Goal: Task Accomplishment & Management: Manage account settings

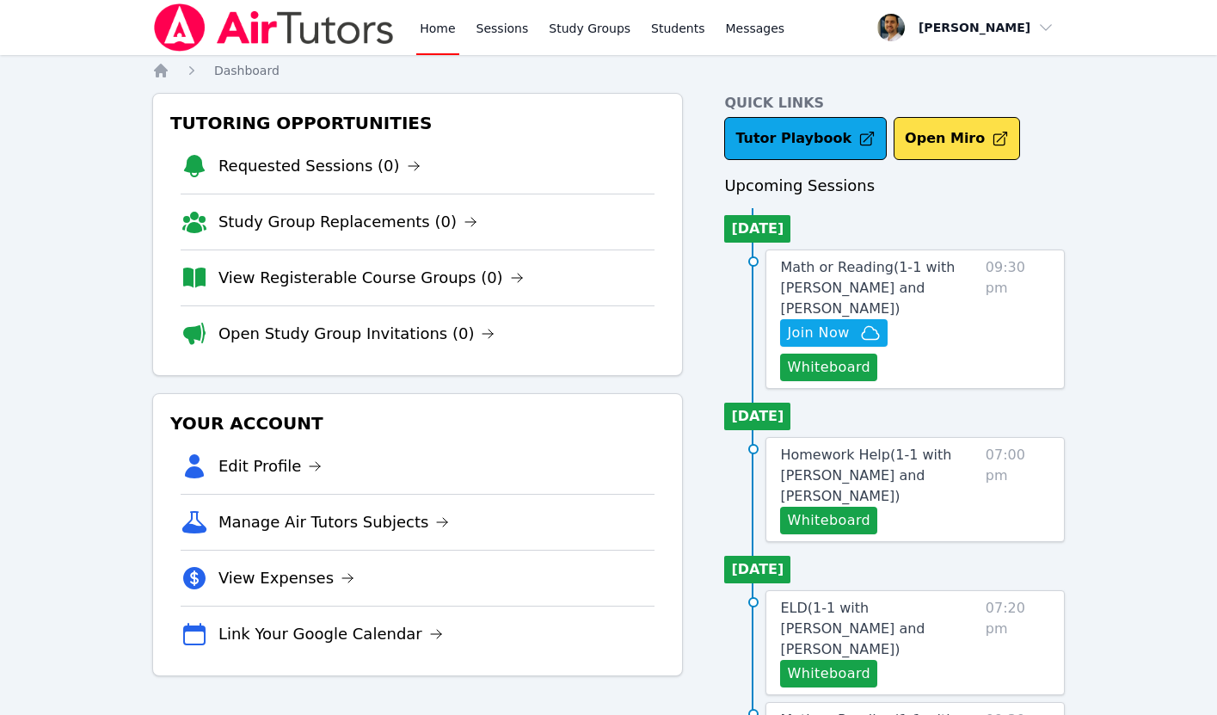
click at [715, 457] on div "Tutoring Opportunities Requested Sessions (0) Study Group Replacements (0) View…" at bounding box center [608, 530] width 912 height 874
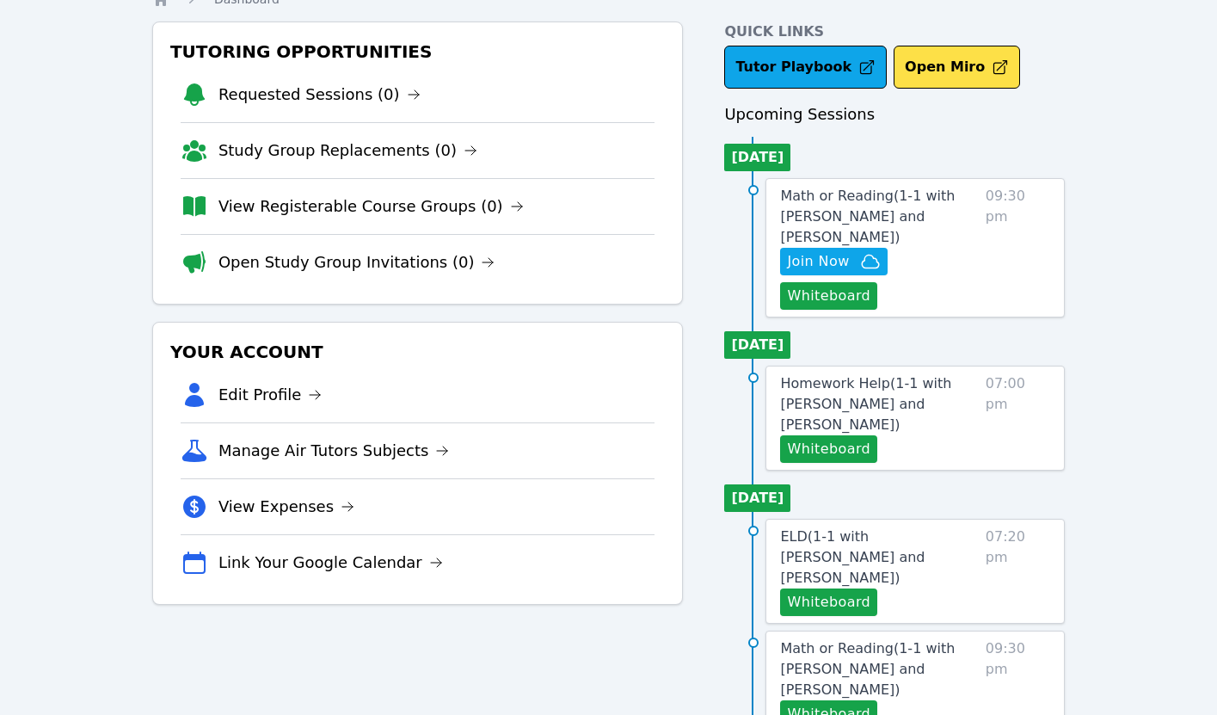
scroll to position [74, 0]
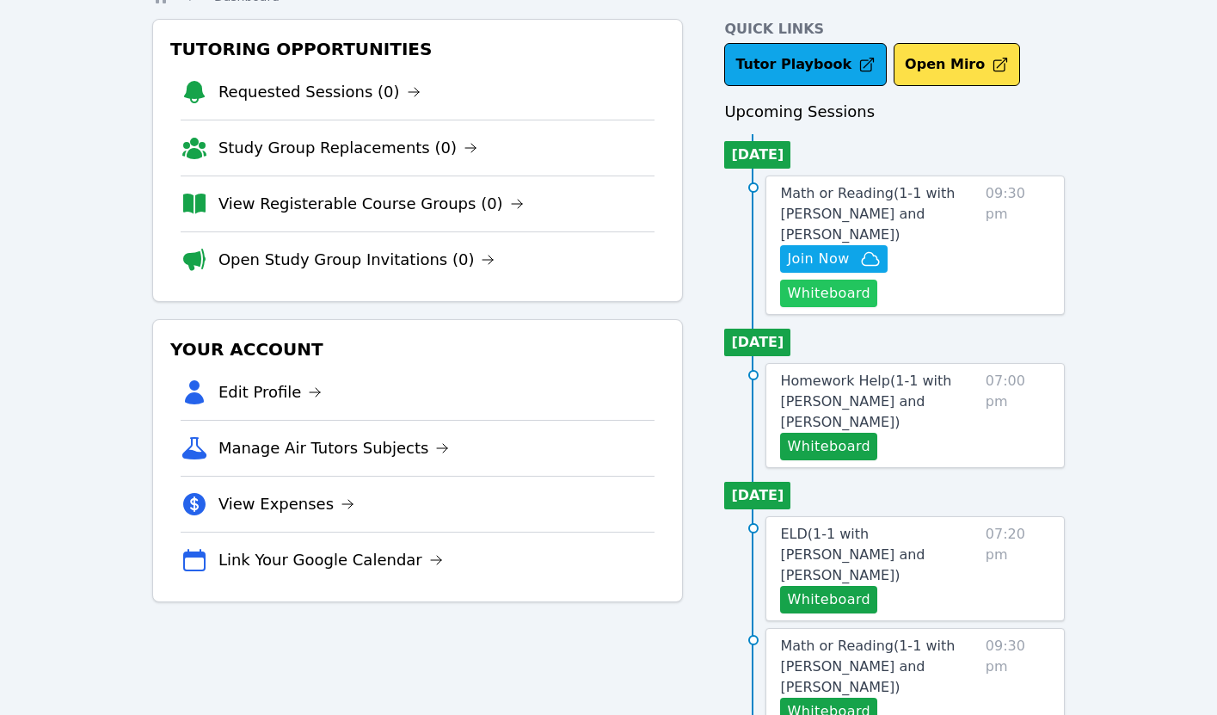
click at [812, 290] on button "Whiteboard" at bounding box center [828, 293] width 97 height 28
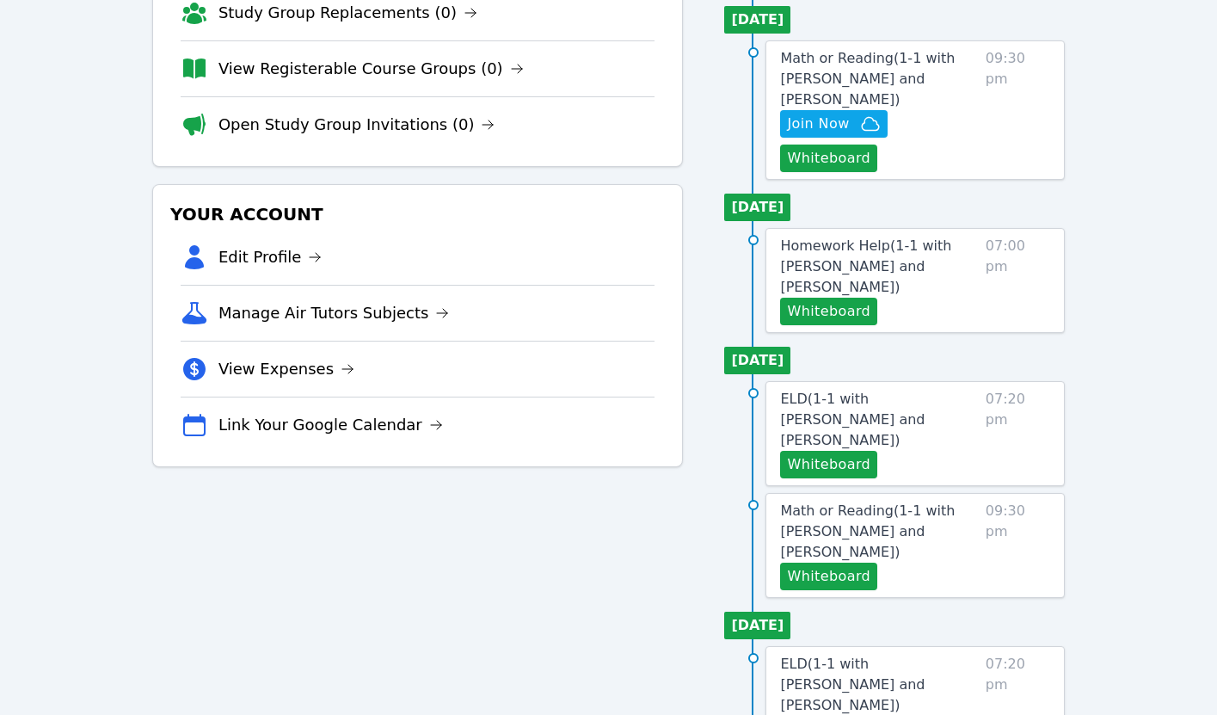
scroll to position [212, 0]
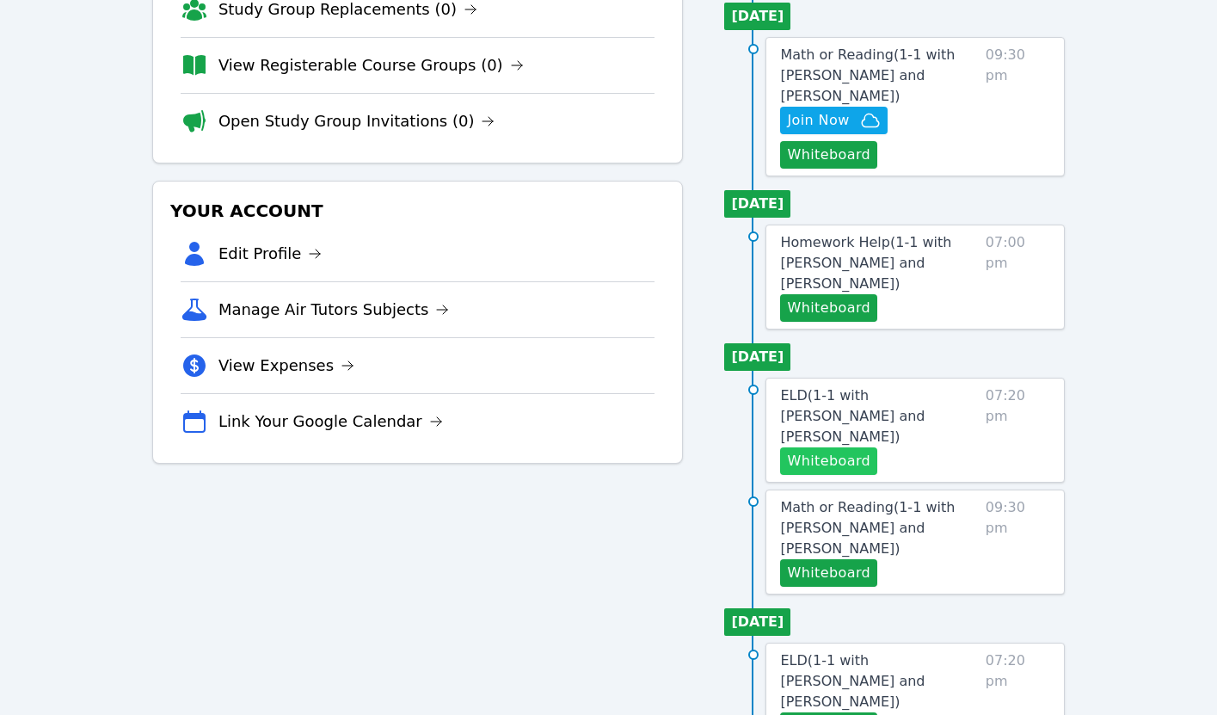
click at [814, 447] on button "Whiteboard" at bounding box center [828, 461] width 97 height 28
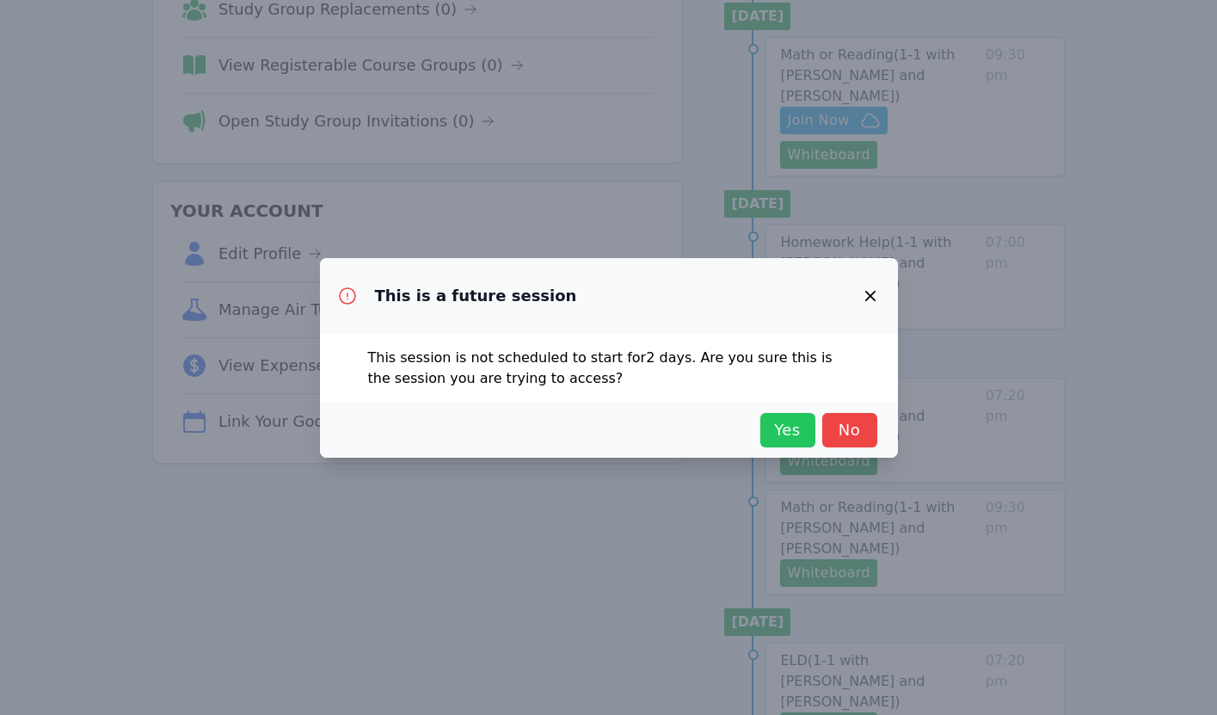
click at [779, 433] on span "Yes" at bounding box center [788, 430] width 38 height 24
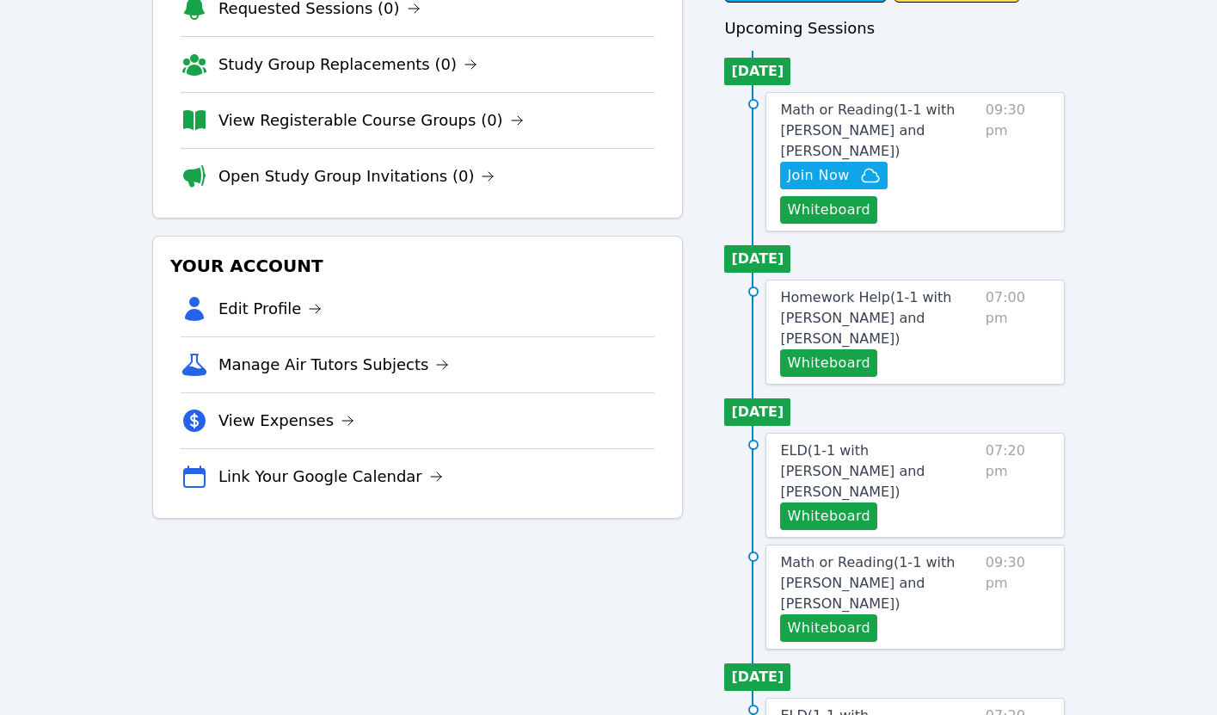
scroll to position [152, 0]
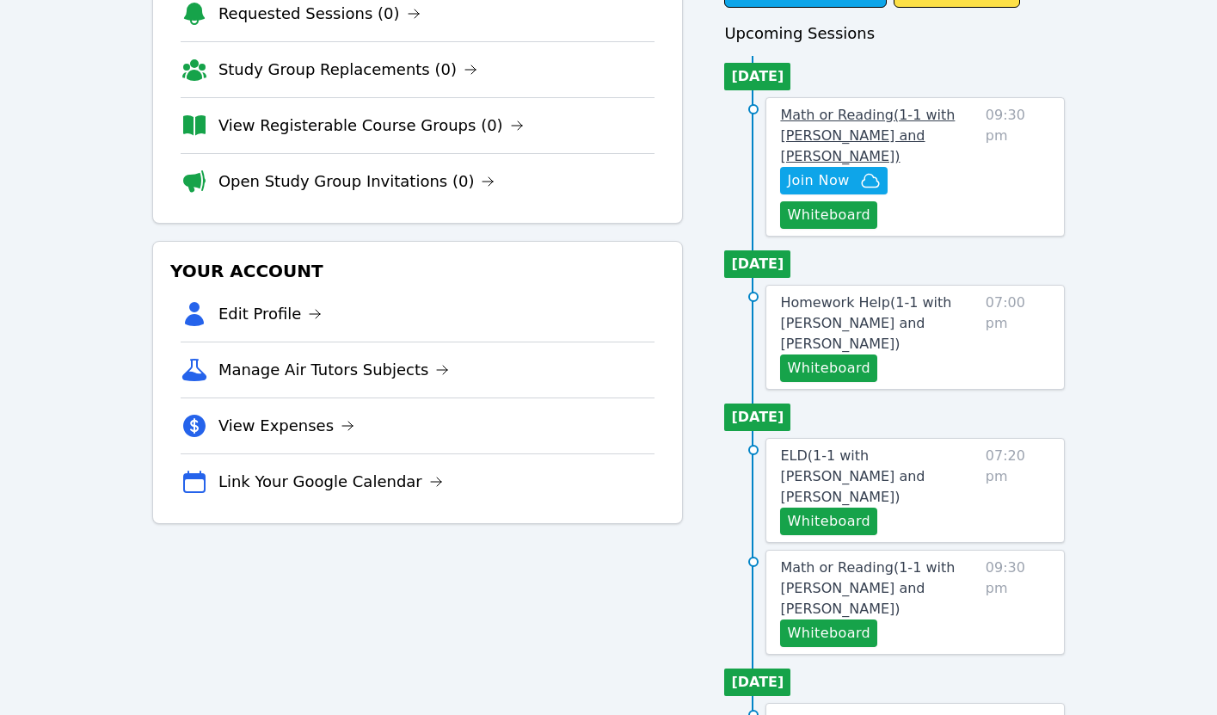
click at [833, 138] on span "Math or Reading ( 1-1 with Namuun Munkhbat and Thomas Baran )" at bounding box center [867, 136] width 175 height 58
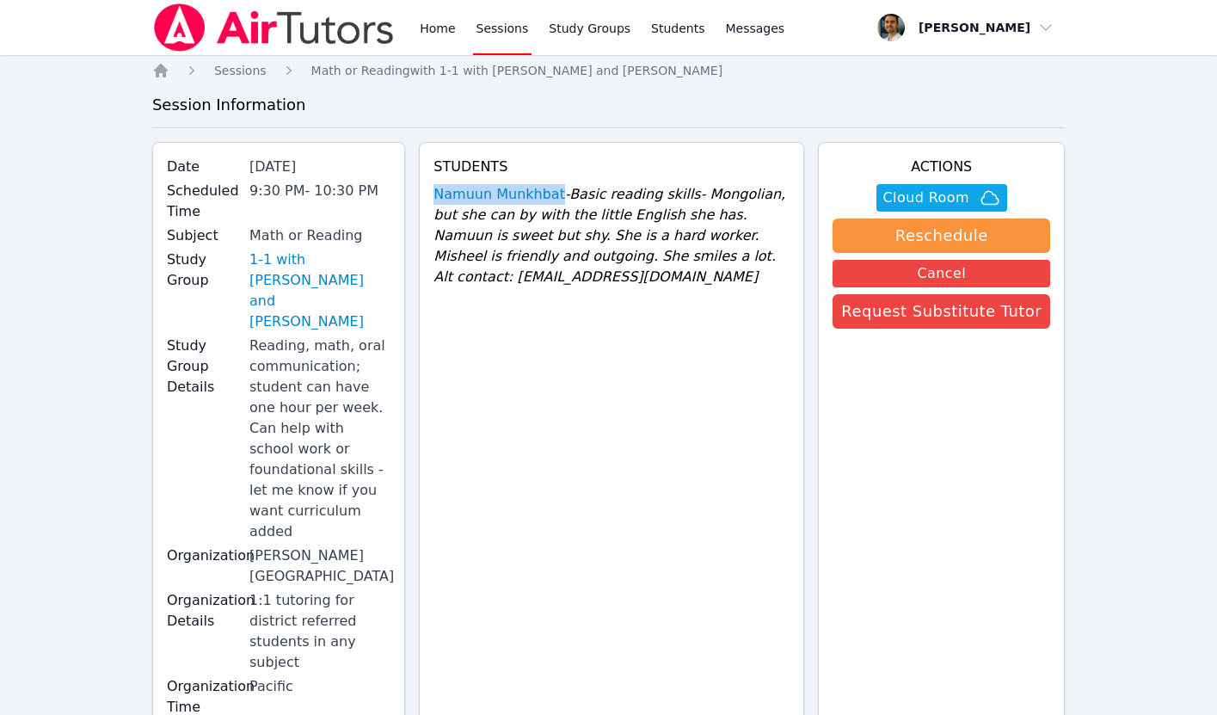
drag, startPoint x: 444, startPoint y: 189, endPoint x: 566, endPoint y: 198, distance: 122.4
click at [566, 198] on div "Students Namuun Munkhbat - Basic reading skills- Mongolian, but she can by with…" at bounding box center [611, 449] width 385 height 614
copy link "Namuun Munkhbat"
click at [926, 199] on span "Cloud Room" at bounding box center [926, 197] width 86 height 21
click at [575, 235] on span "- Basic reading skills- Mongolian, but she can by with the little English she h…" at bounding box center [609, 235] width 352 height 99
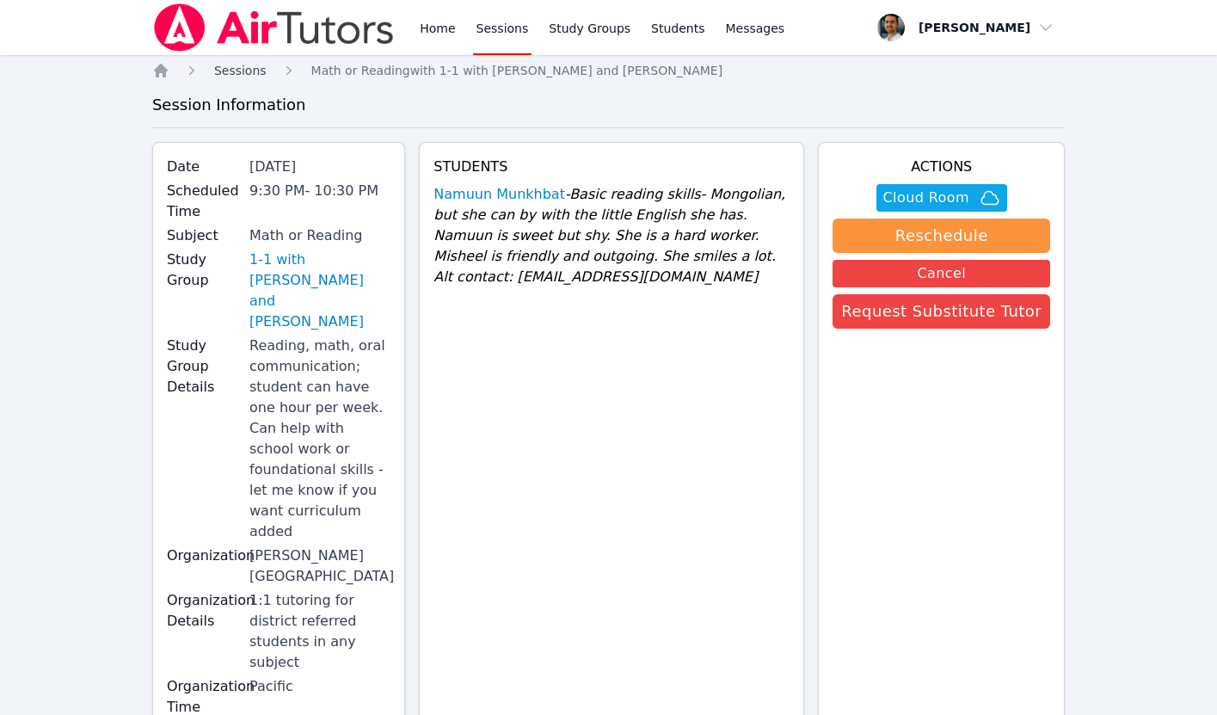
click at [253, 70] on span "Sessions" at bounding box center [240, 71] width 52 height 14
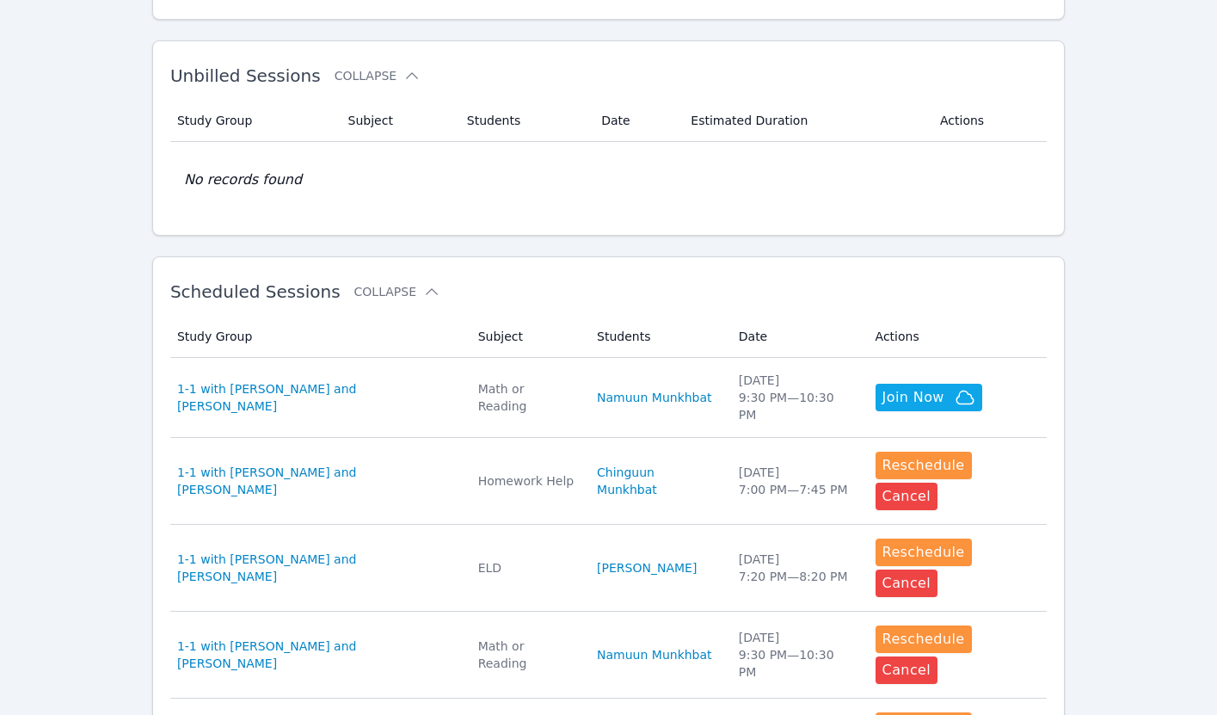
scroll to position [302, 0]
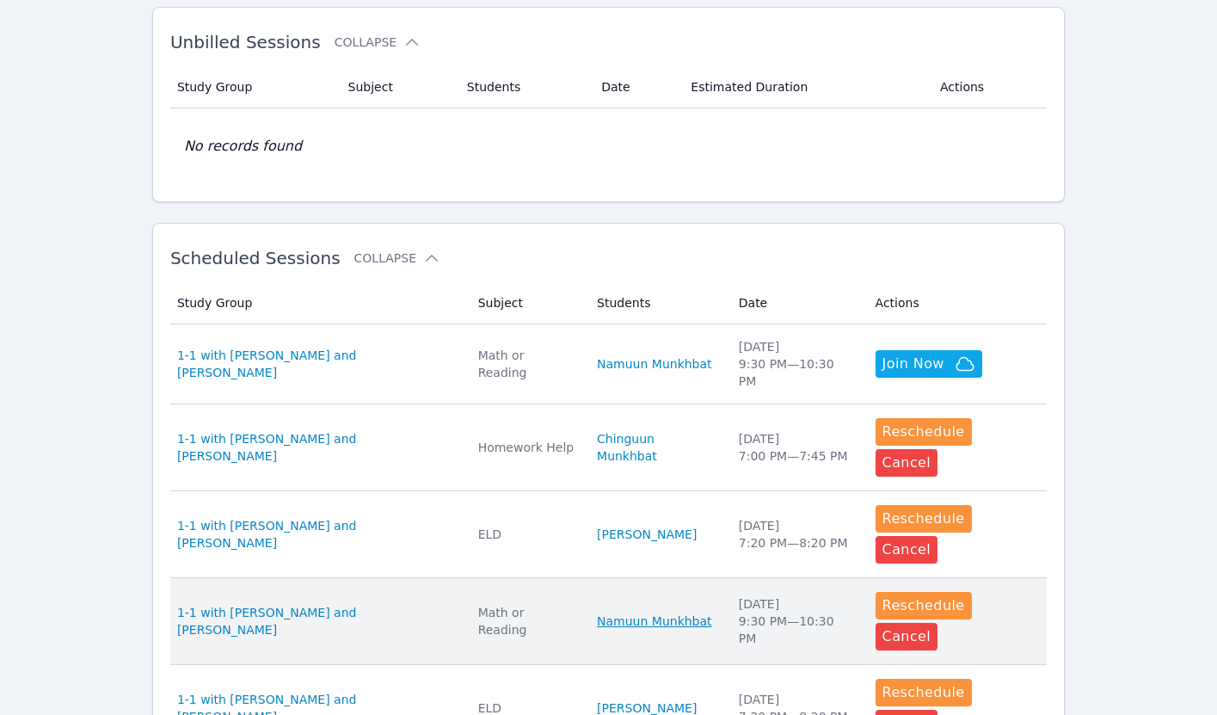
click at [638, 612] on link "Namuun Munkhbat" at bounding box center [654, 620] width 115 height 17
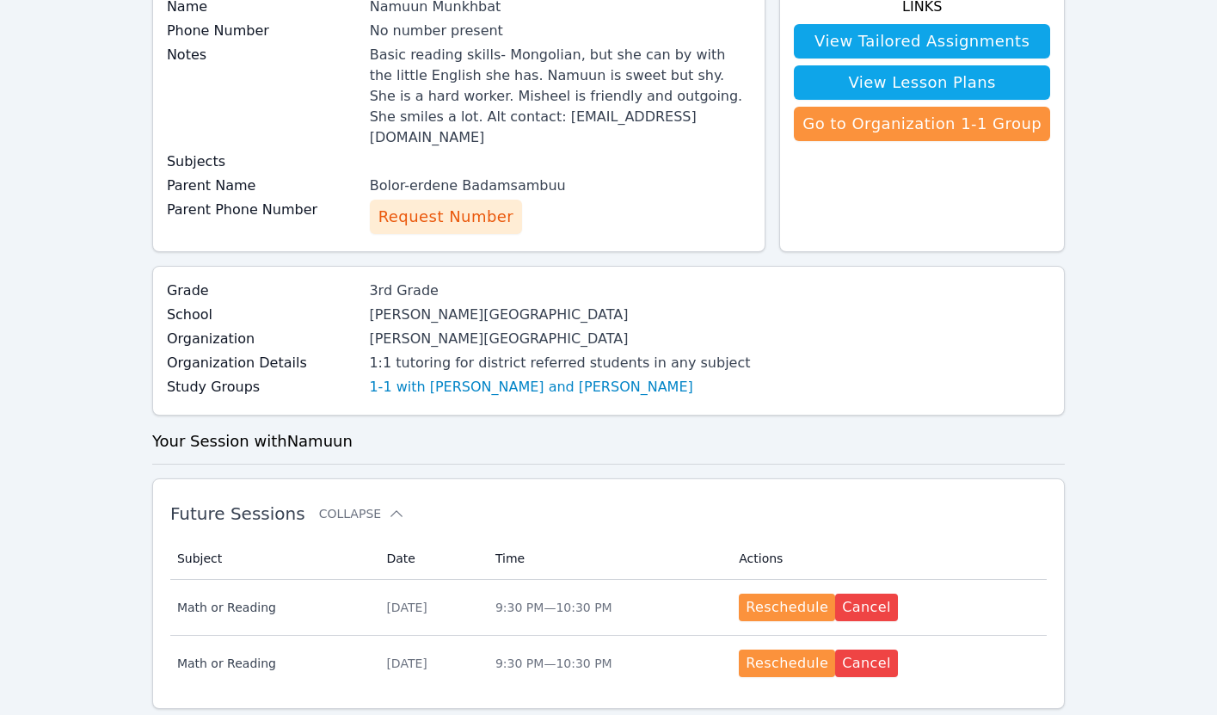
scroll to position [404, 0]
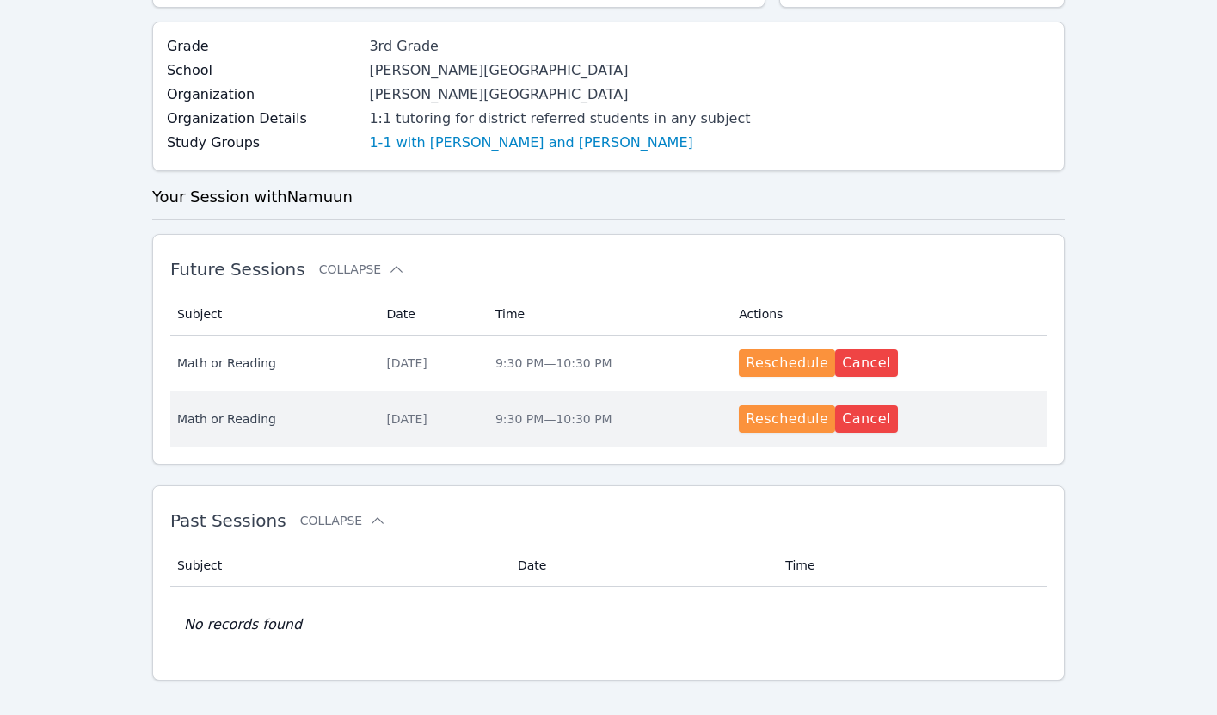
click at [323, 410] on span "Math or Reading" at bounding box center [271, 418] width 189 height 17
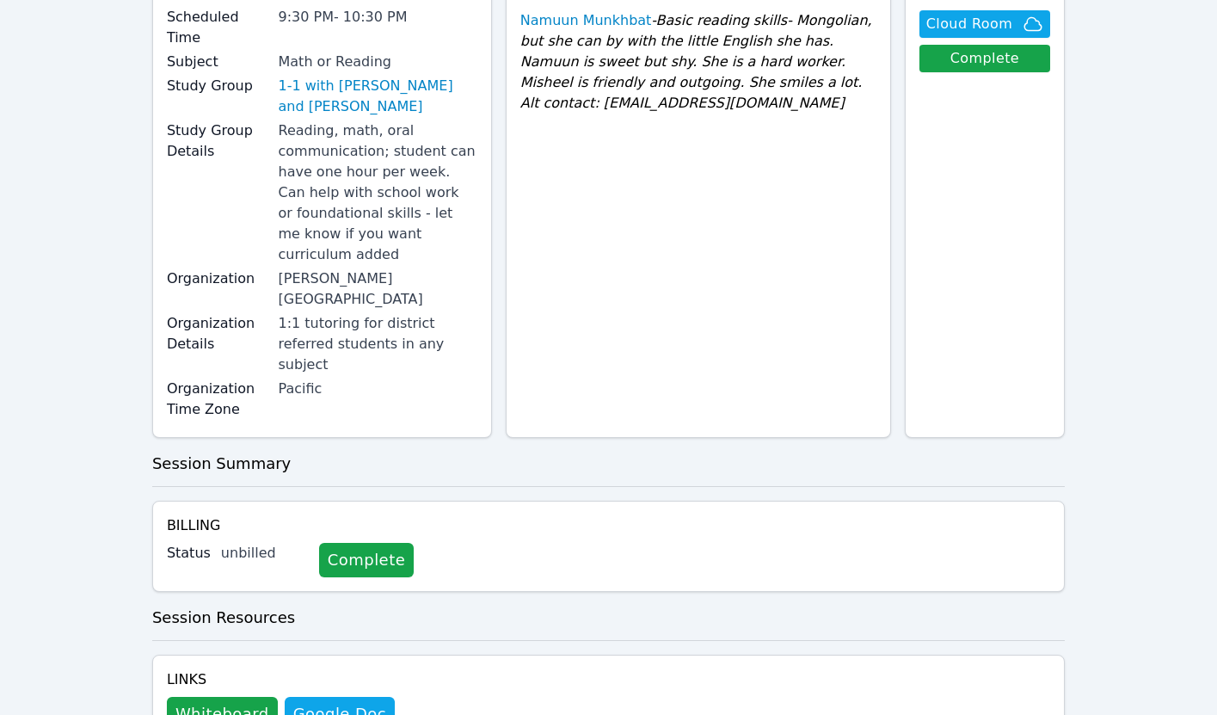
scroll to position [191, 0]
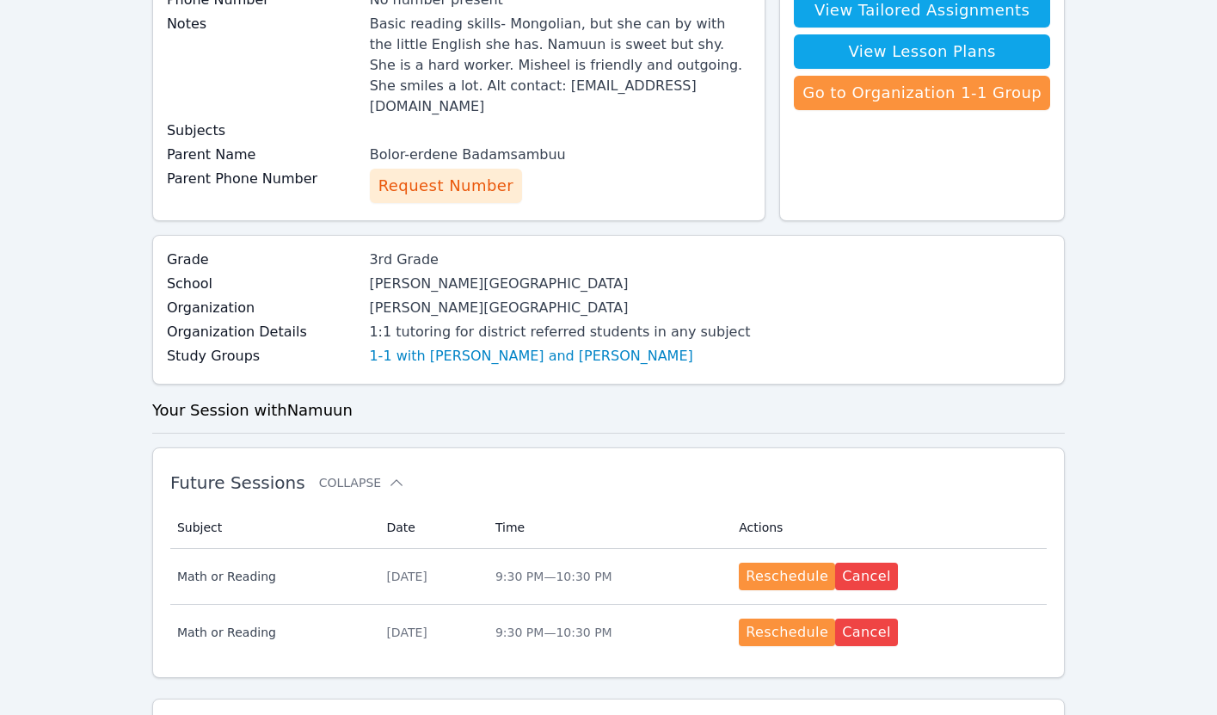
scroll to position [404, 0]
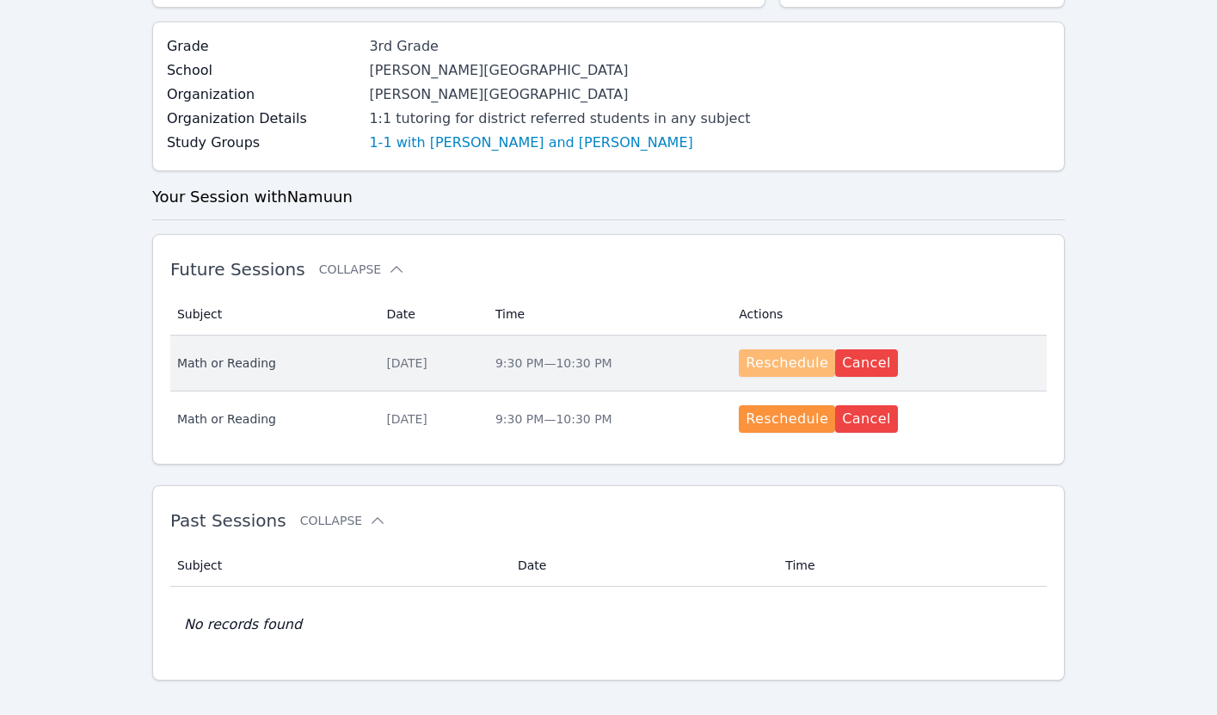
click at [780, 349] on button "Reschedule" at bounding box center [787, 363] width 96 height 28
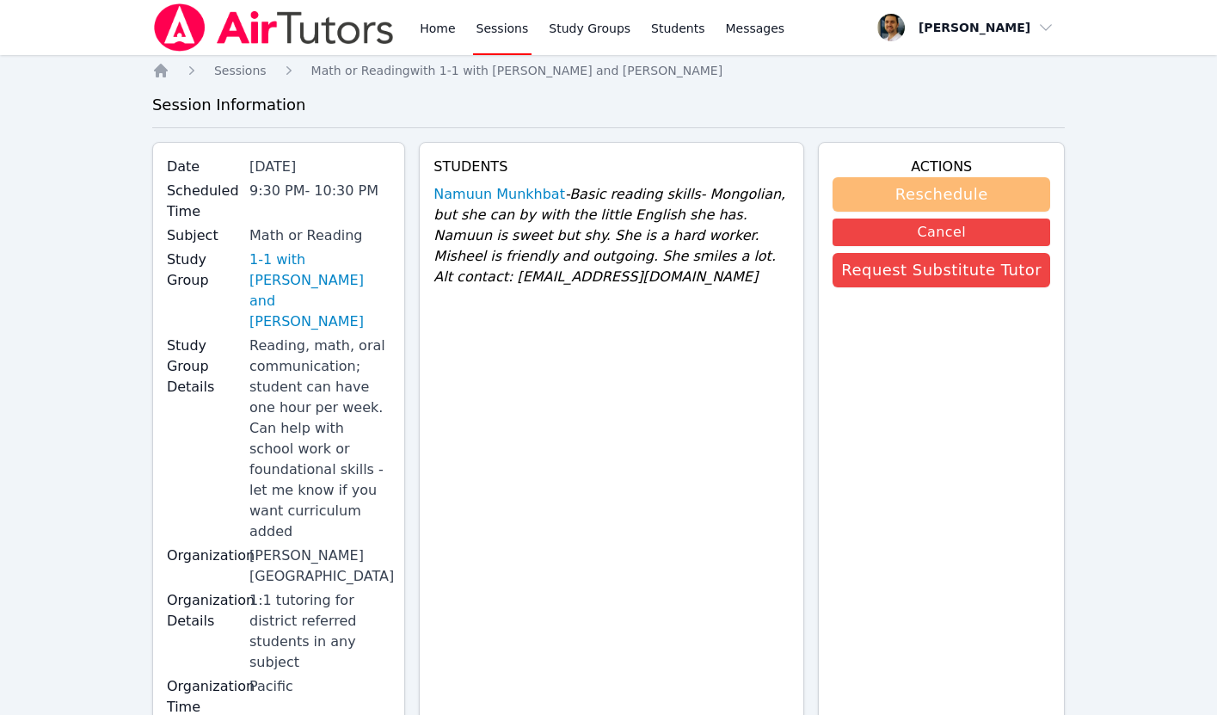
click at [917, 195] on button "Reschedule" at bounding box center [941, 194] width 218 height 34
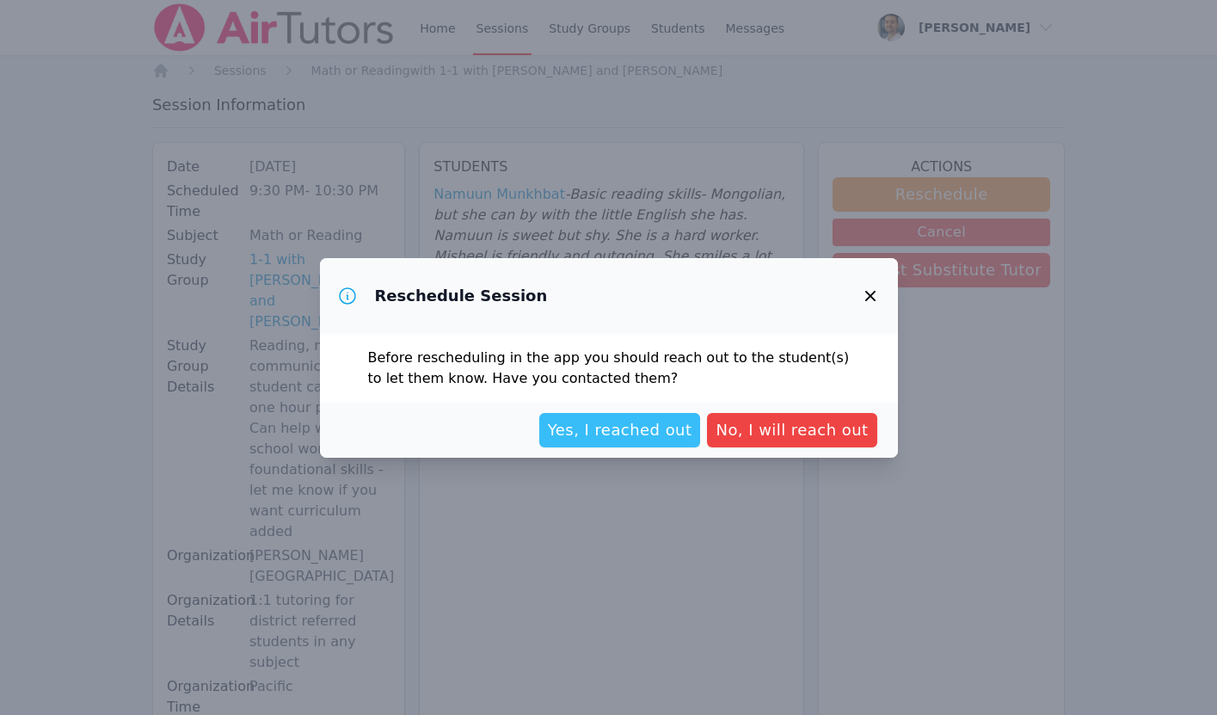
click at [621, 439] on span "Yes, I reached out" at bounding box center [620, 430] width 144 height 24
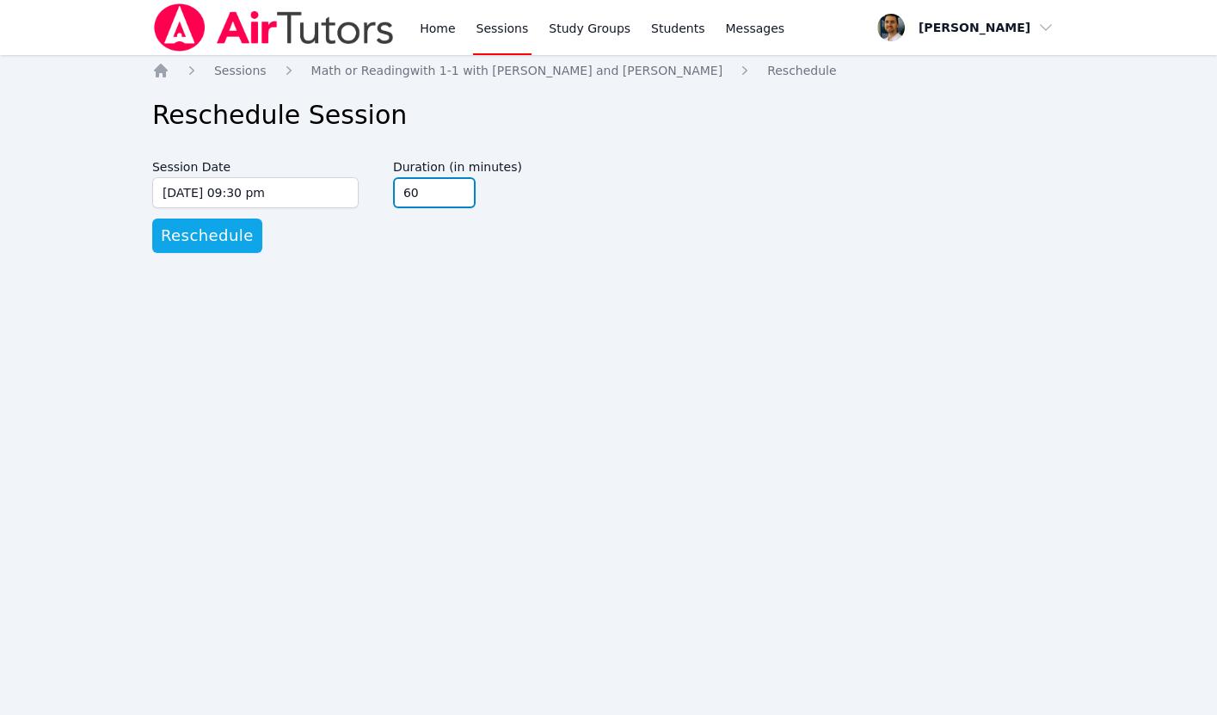
click at [425, 192] on input "60" at bounding box center [434, 192] width 83 height 31
click at [456, 187] on input "75" at bounding box center [434, 192] width 83 height 31
click at [456, 187] on input "90" at bounding box center [434, 192] width 83 height 31
click at [458, 195] on input "75" at bounding box center [434, 192] width 83 height 31
click at [458, 195] on input "60" at bounding box center [434, 192] width 83 height 31
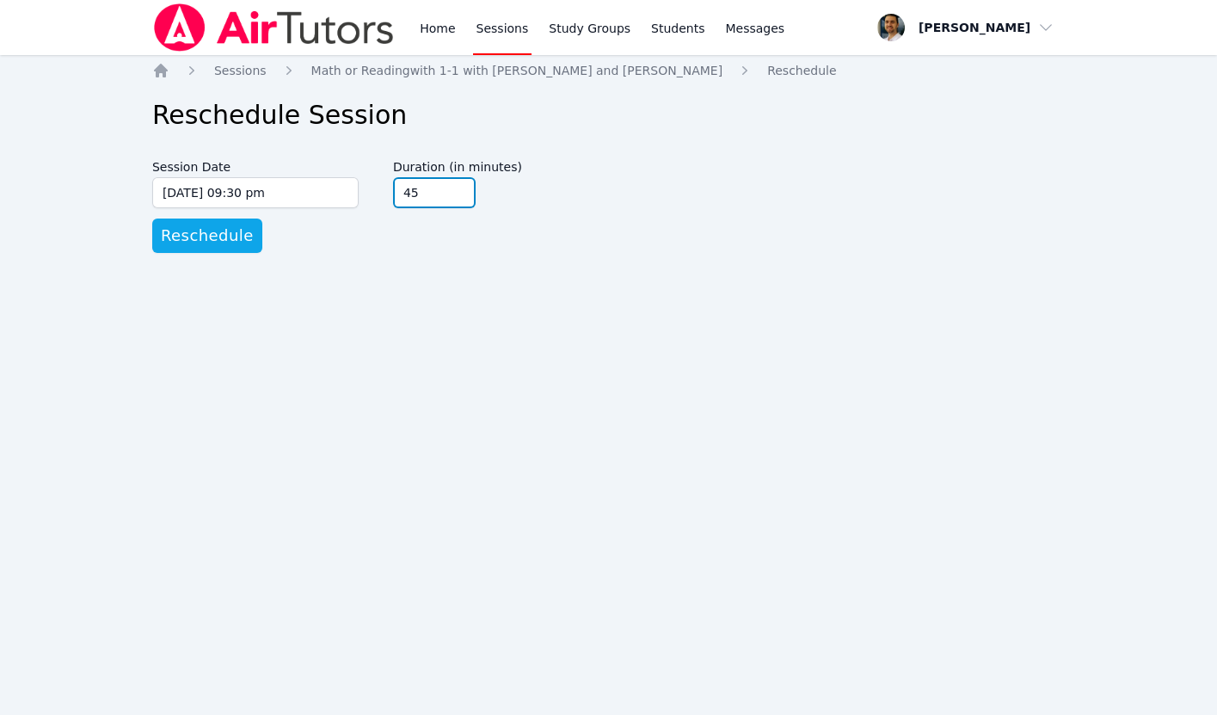
click at [458, 195] on input "45" at bounding box center [434, 192] width 83 height 31
type input "30"
click at [458, 195] on input "30" at bounding box center [434, 192] width 83 height 31
click at [213, 236] on span "Reschedule" at bounding box center [207, 236] width 93 height 24
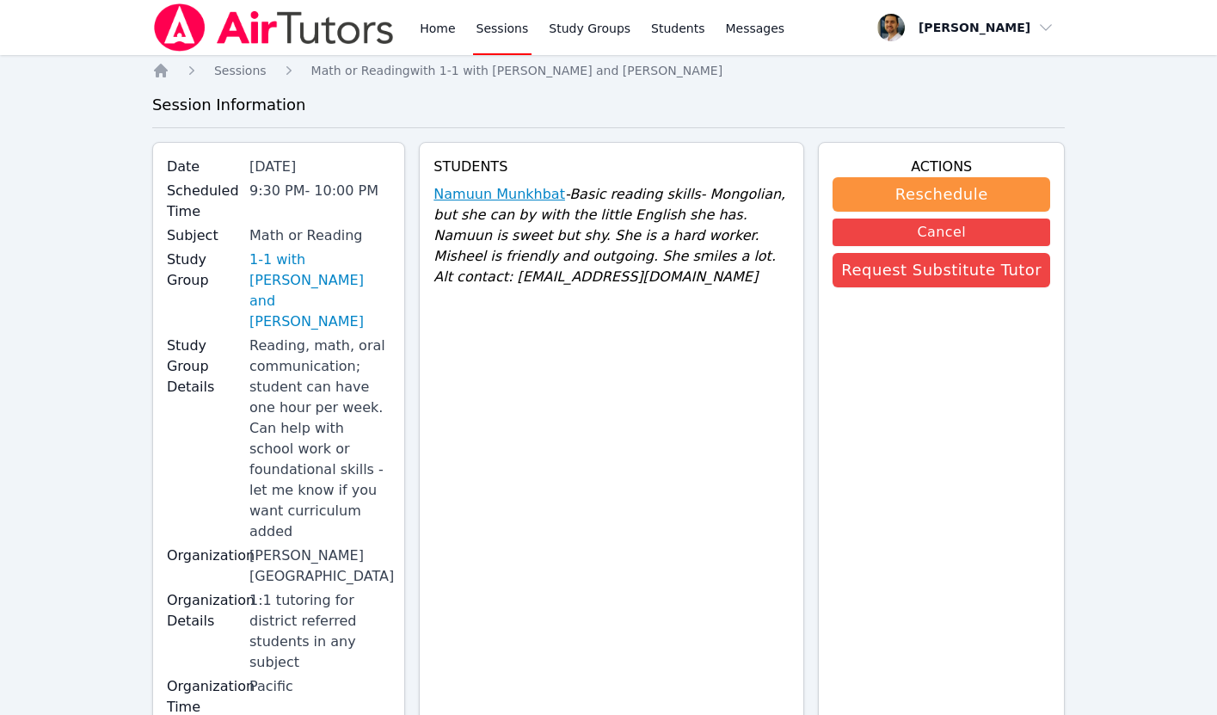
click at [499, 193] on link "Namuun Munkhbat" at bounding box center [499, 194] width 132 height 21
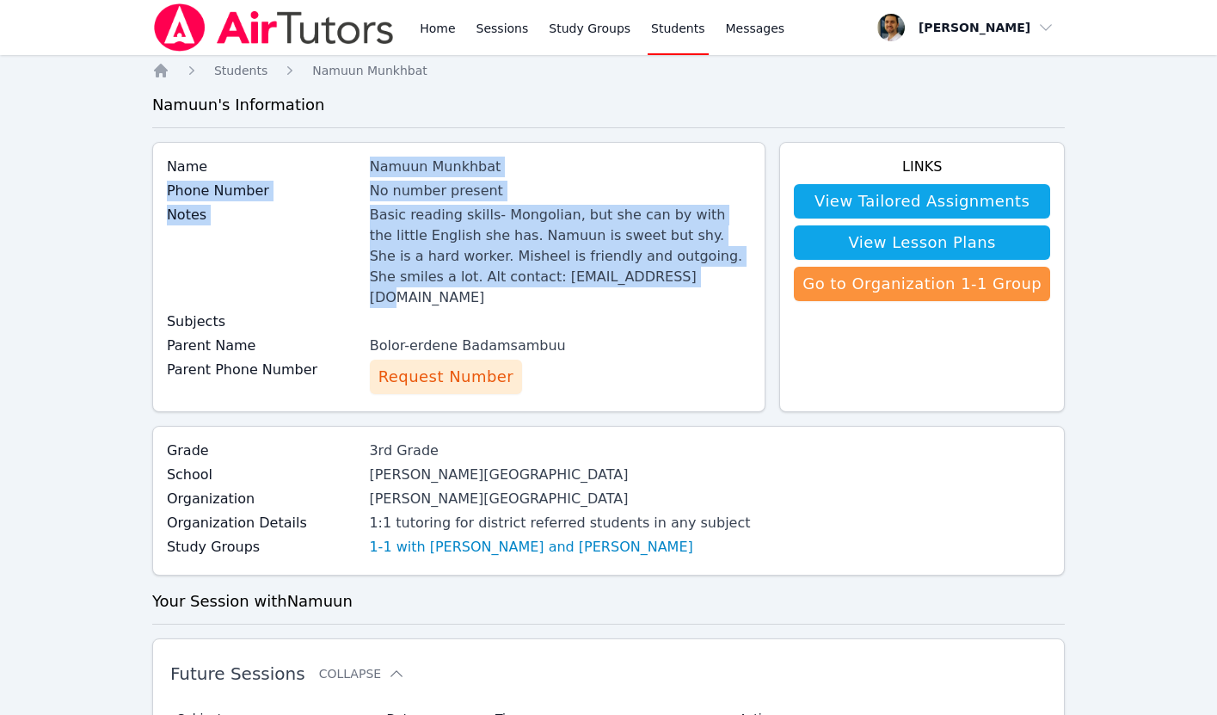
drag, startPoint x: 510, startPoint y: 277, endPoint x: 372, endPoint y: 167, distance: 176.2
click at [372, 167] on div "Name Namuun Munkhbat Phone Number No number present Notes Basic reading skills-…" at bounding box center [458, 277] width 613 height 270
click at [372, 167] on div "Name Namuun Munkhbat" at bounding box center [459, 169] width 584 height 24
drag, startPoint x: 378, startPoint y: 165, endPoint x: 514, endPoint y: 272, distance: 173.4
click at [514, 272] on div "Name Namuun Munkhbat Phone Number No number present Notes Basic reading skills-…" at bounding box center [458, 277] width 613 height 270
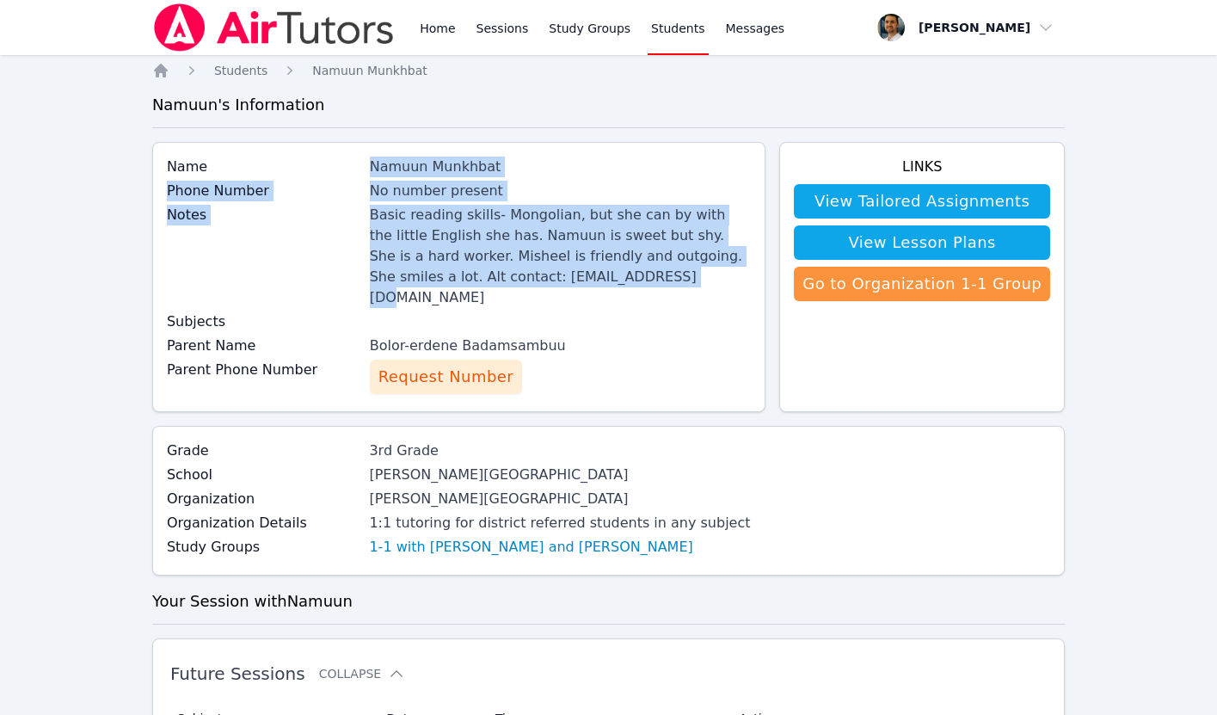
click at [514, 272] on div "Basic reading skills- Mongolian, but she can by with the little English she has…" at bounding box center [561, 256] width 382 height 103
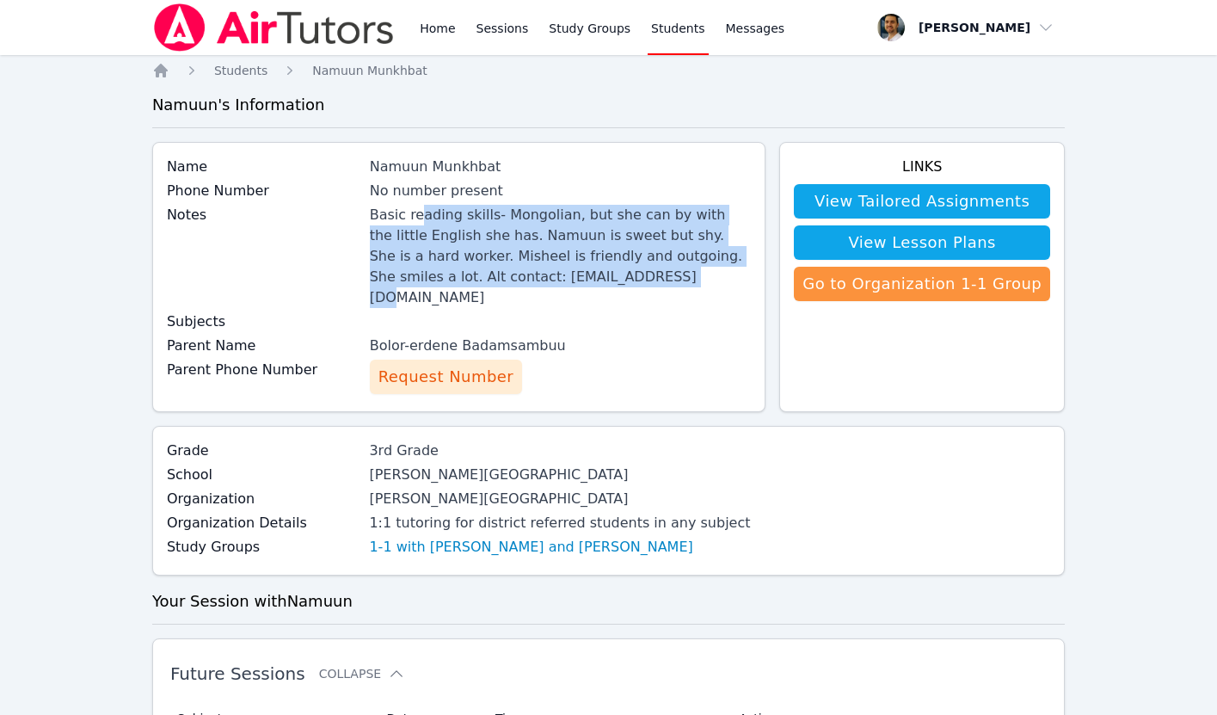
drag, startPoint x: 513, startPoint y: 275, endPoint x: 427, endPoint y: 224, distance: 100.3
click at [427, 223] on div "Basic reading skills- Mongolian, but she can by with the little English she has…" at bounding box center [561, 256] width 382 height 103
click at [427, 224] on div "Basic reading skills- Mongolian, but she can by with the little English she has…" at bounding box center [561, 256] width 382 height 103
drag, startPoint x: 378, startPoint y: 215, endPoint x: 515, endPoint y: 275, distance: 149.4
click at [515, 275] on div "Basic reading skills- Mongolian, but she can by with the little English she has…" at bounding box center [561, 256] width 382 height 103
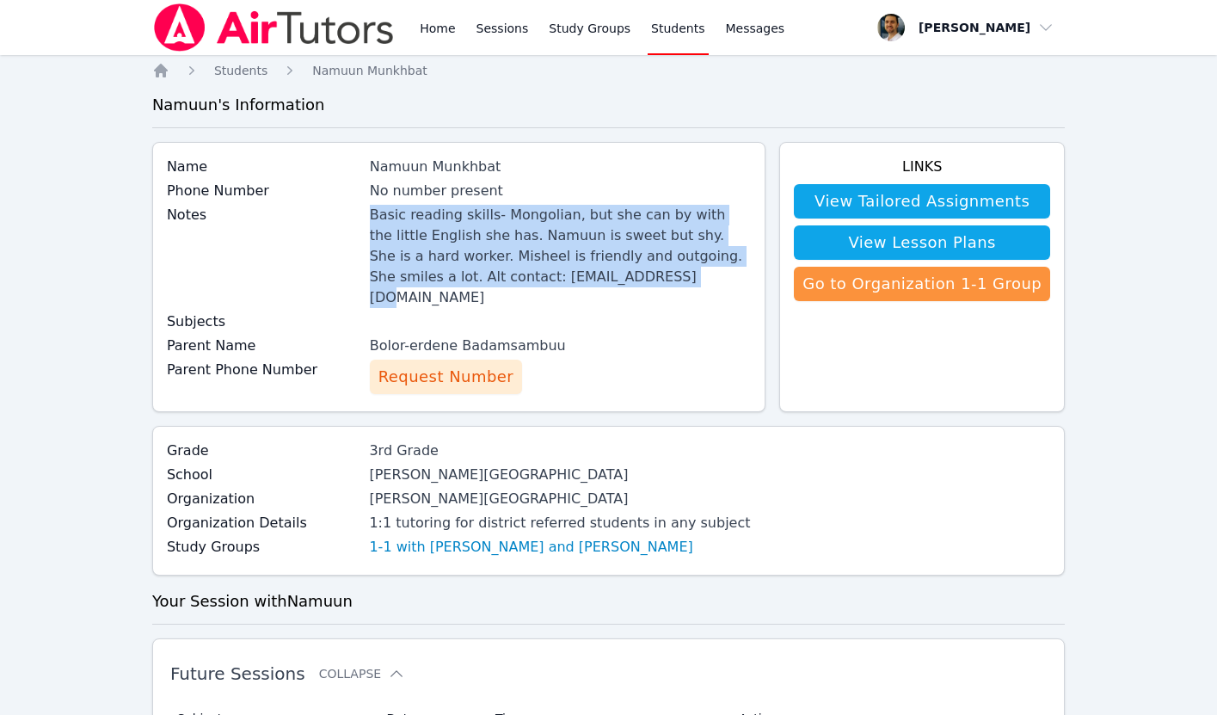
click at [515, 275] on div "Basic reading skills- Mongolian, but she can by with the little English she has…" at bounding box center [561, 256] width 382 height 103
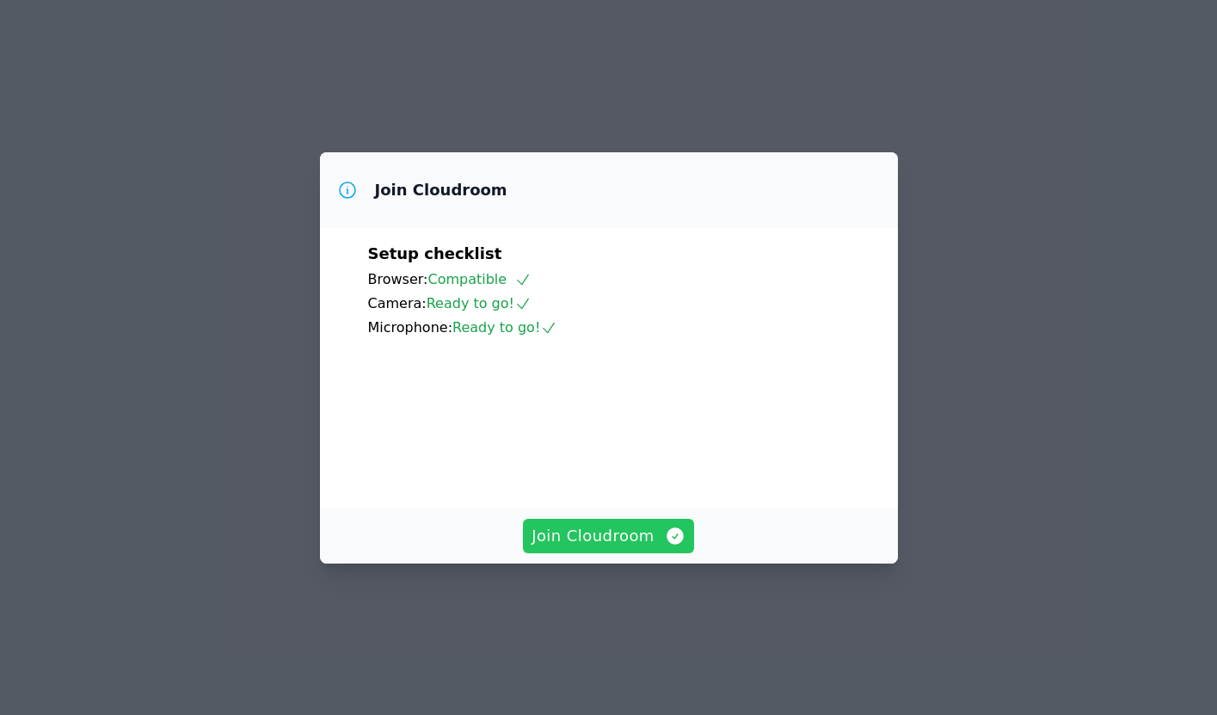
click at [633, 548] on span "Join Cloudroom" at bounding box center [608, 536] width 154 height 24
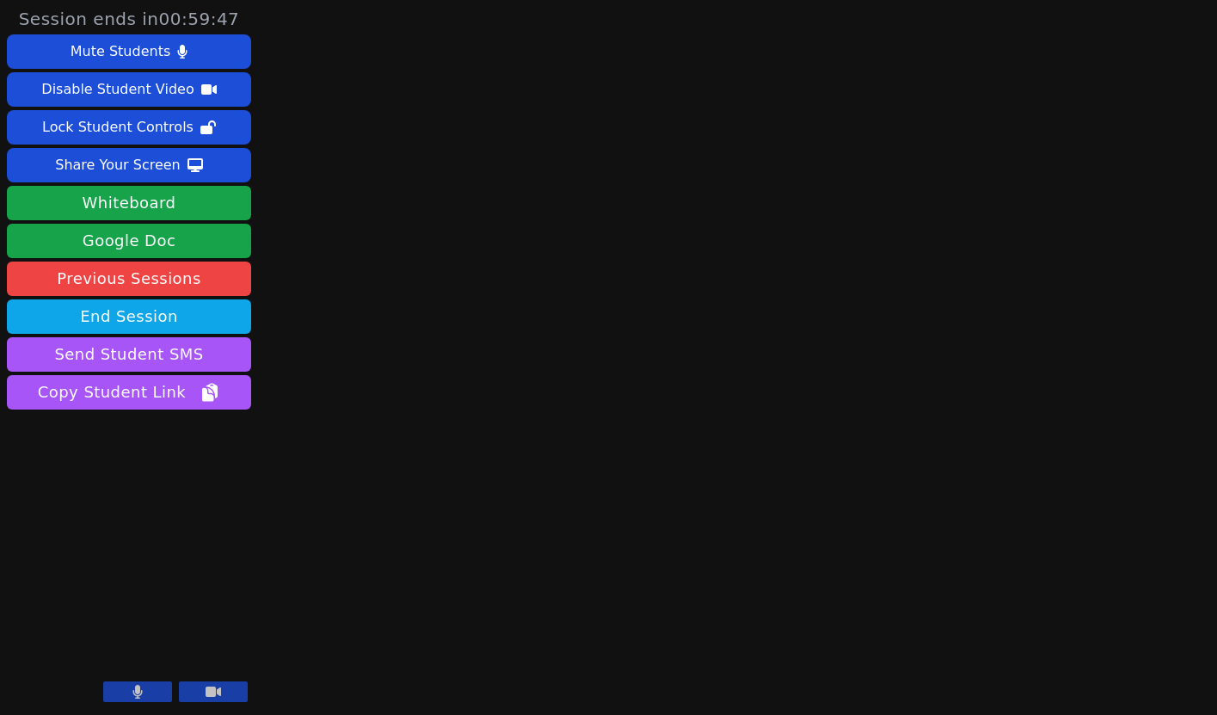
click at [479, 542] on div "Session ends in 00:59:47 Mute Students Disable Student Video Lock Student Contr…" at bounding box center [608, 357] width 1217 height 715
click at [138, 691] on icon at bounding box center [137, 692] width 9 height 14
click at [181, 393] on span "Copy Student Link" at bounding box center [129, 392] width 182 height 24
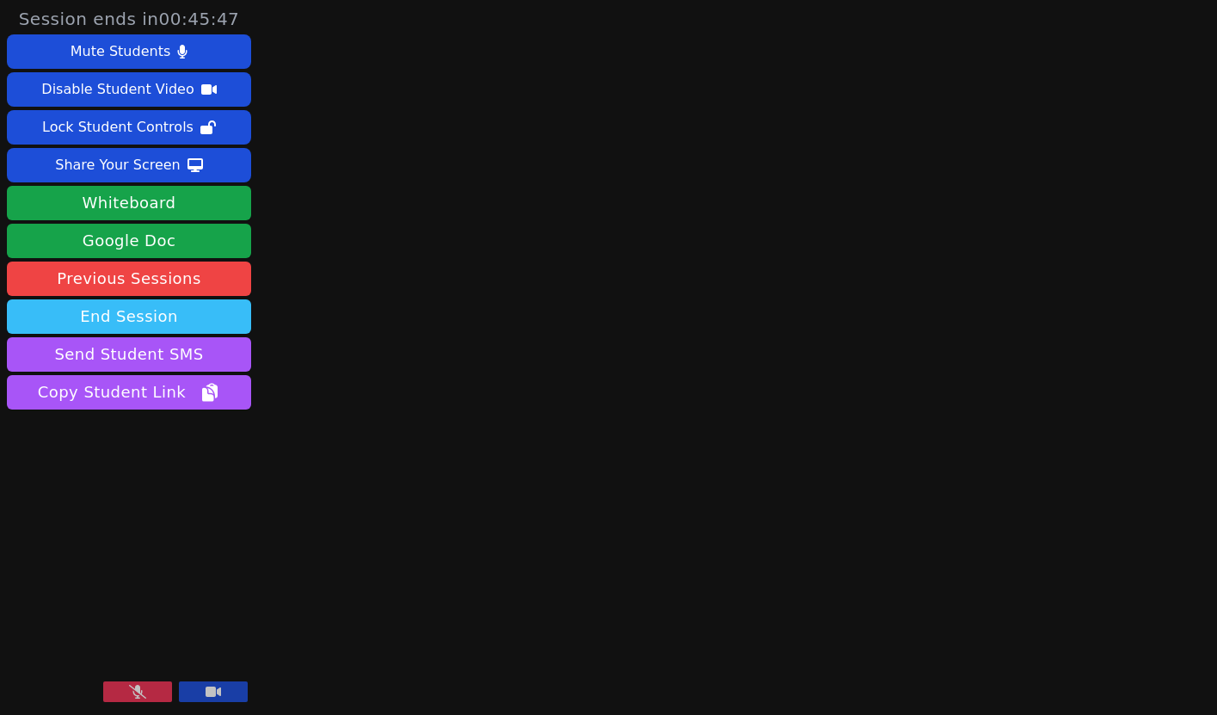
click at [208, 321] on button "End Session" at bounding box center [129, 316] width 244 height 34
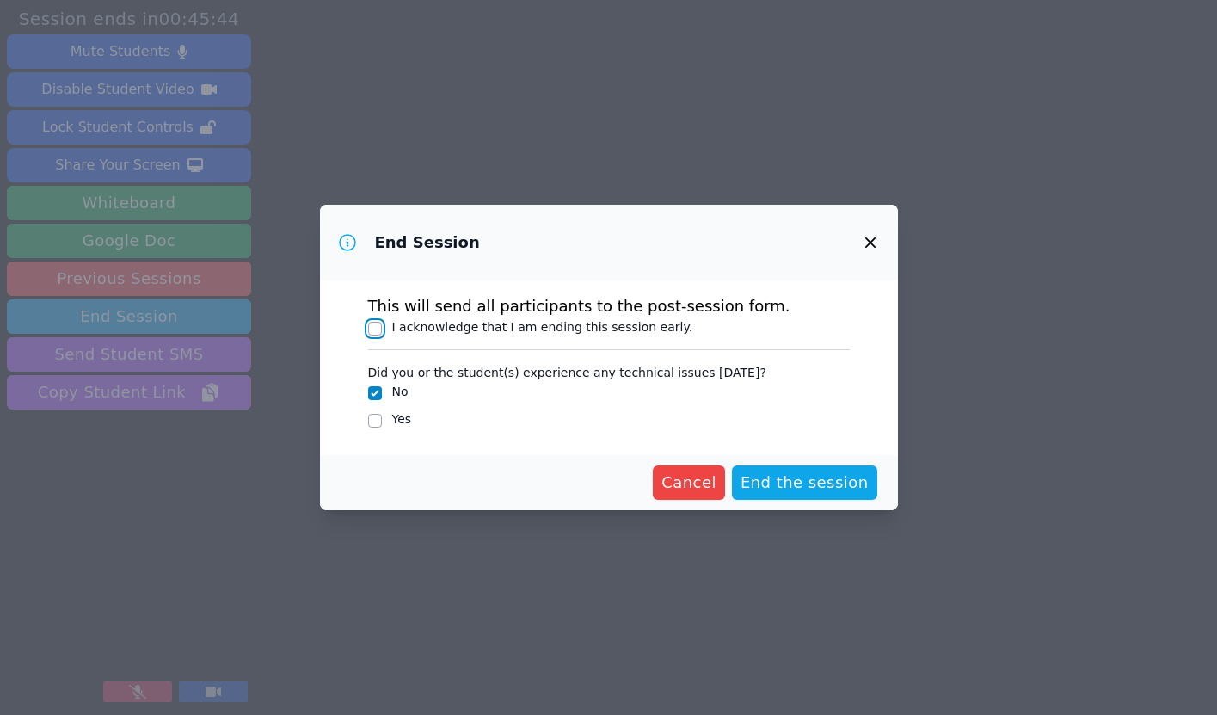
click at [374, 325] on input "I acknowledge that I am ending this session early." at bounding box center [375, 329] width 14 height 14
checkbox input "true"
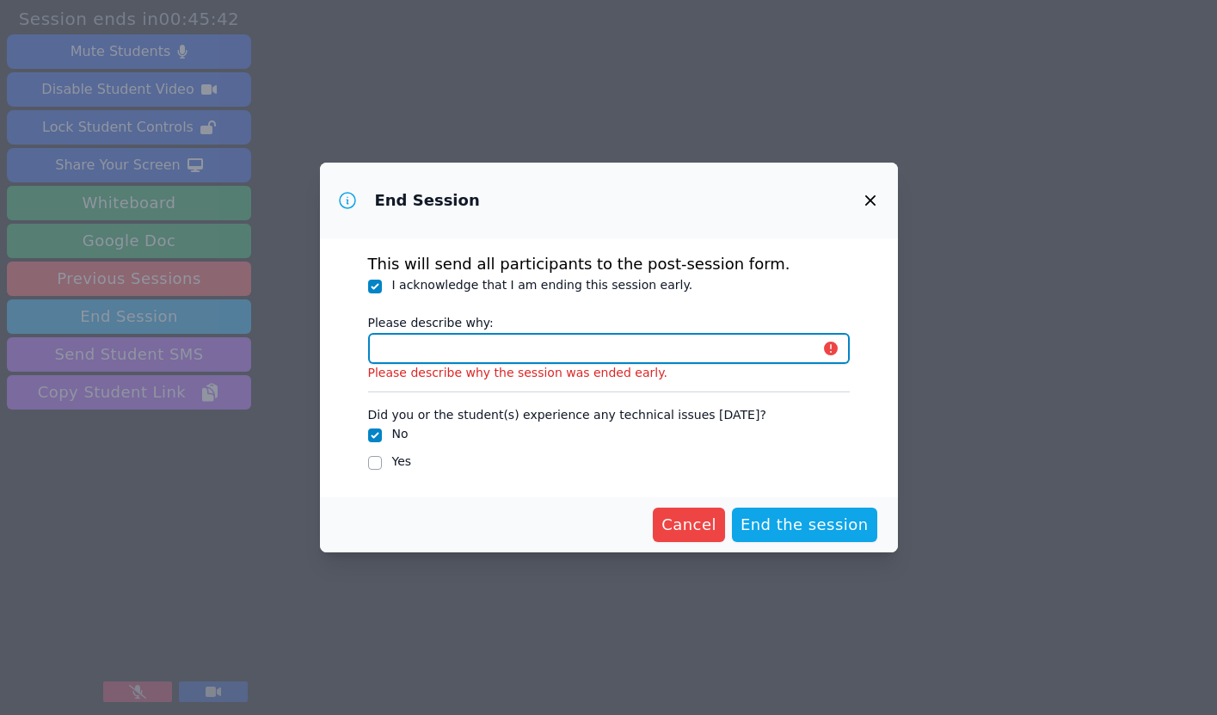
click at [422, 356] on input "Please describe why:" at bounding box center [609, 348] width 482 height 31
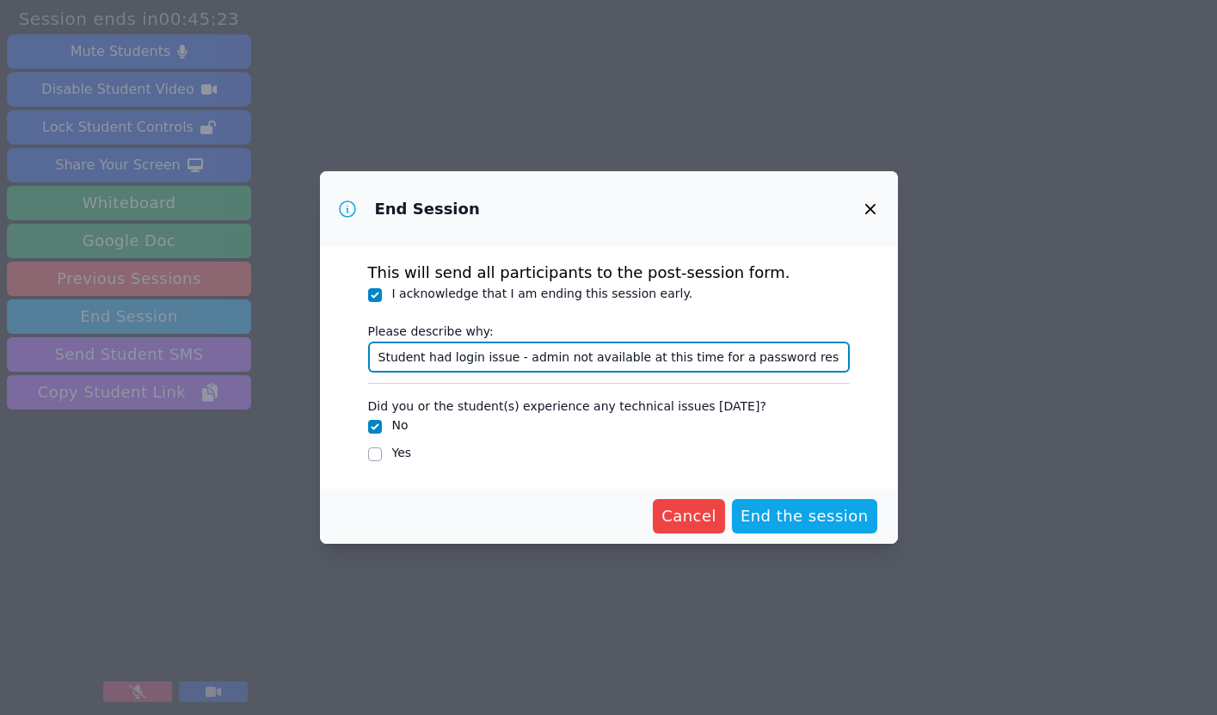
click at [408, 359] on input "Student had login issue - admin not available at this time for a password reset." at bounding box center [609, 356] width 482 height 31
type input "Student had login issue - admin not available at this time for a password reset."
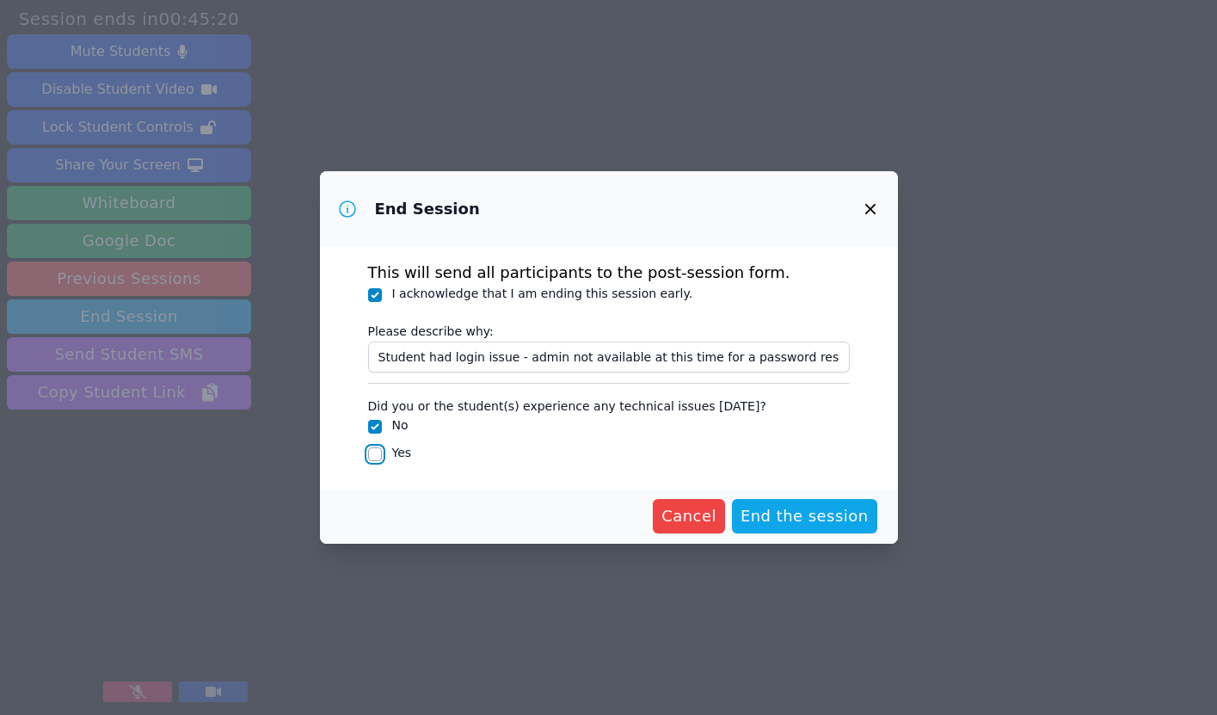
click at [375, 454] on input "Yes" at bounding box center [375, 454] width 14 height 14
checkbox input "true"
checkbox input "false"
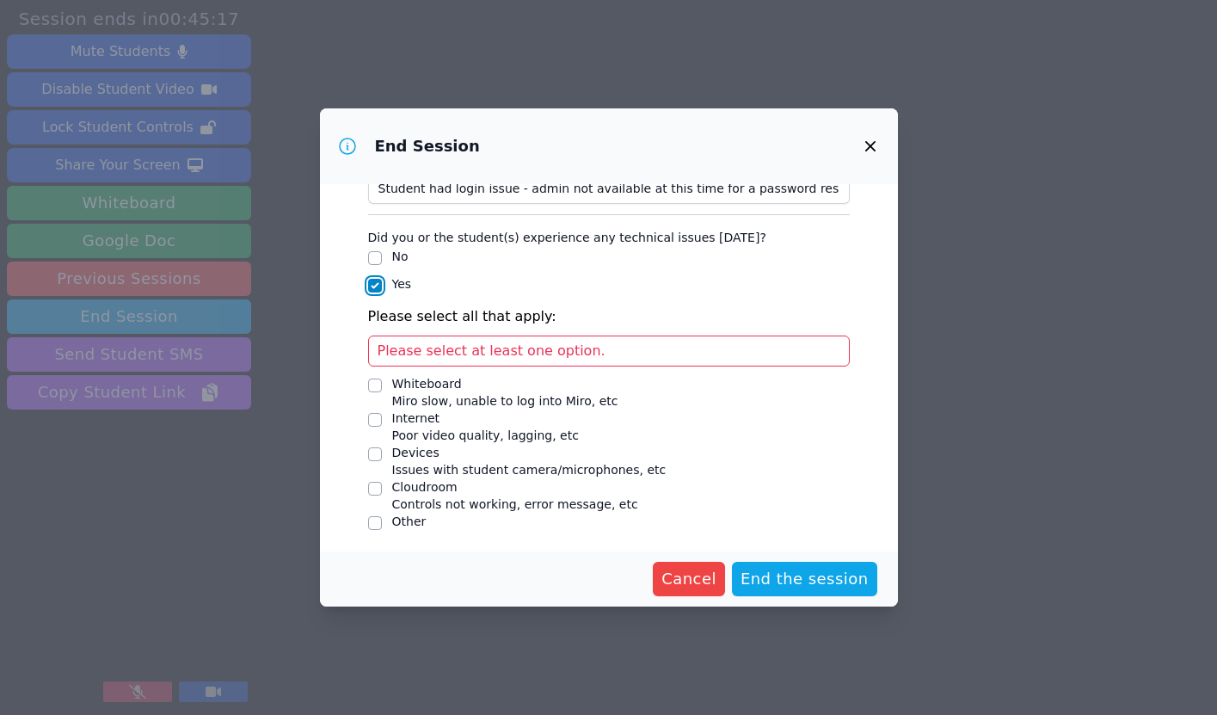
scroll to position [107, 0]
click at [373, 518] on input "Other" at bounding box center [375, 521] width 14 height 14
checkbox input "true"
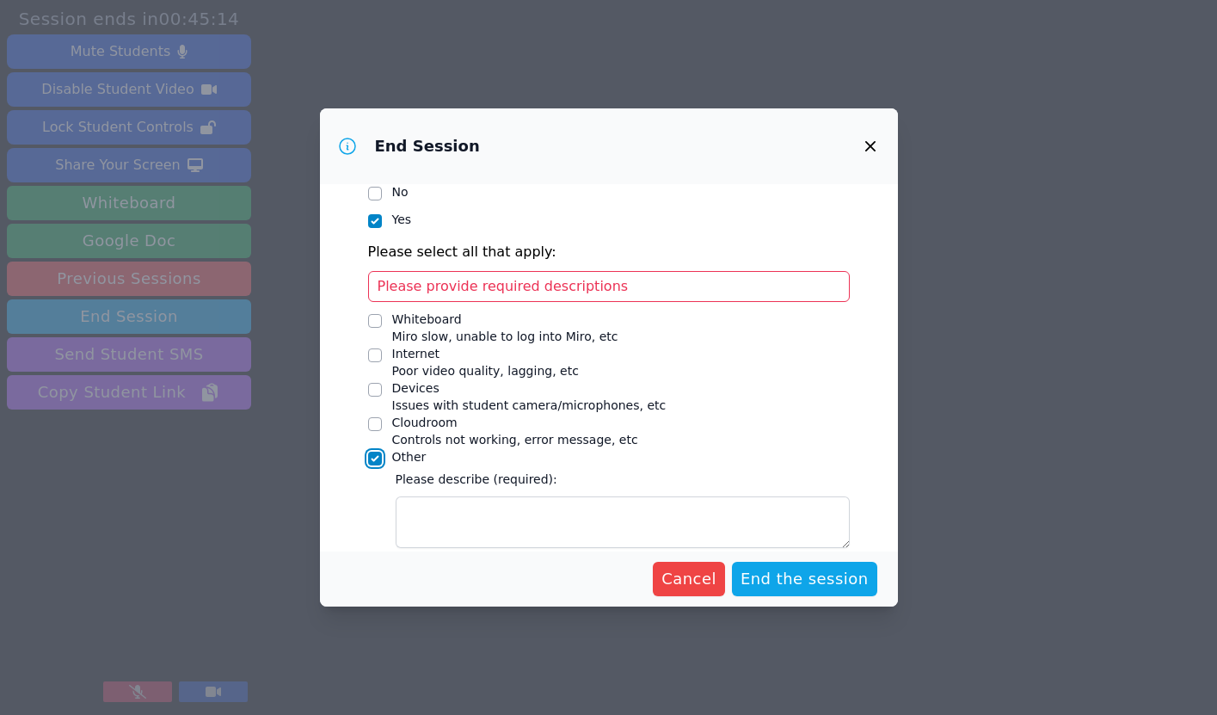
scroll to position [190, 0]
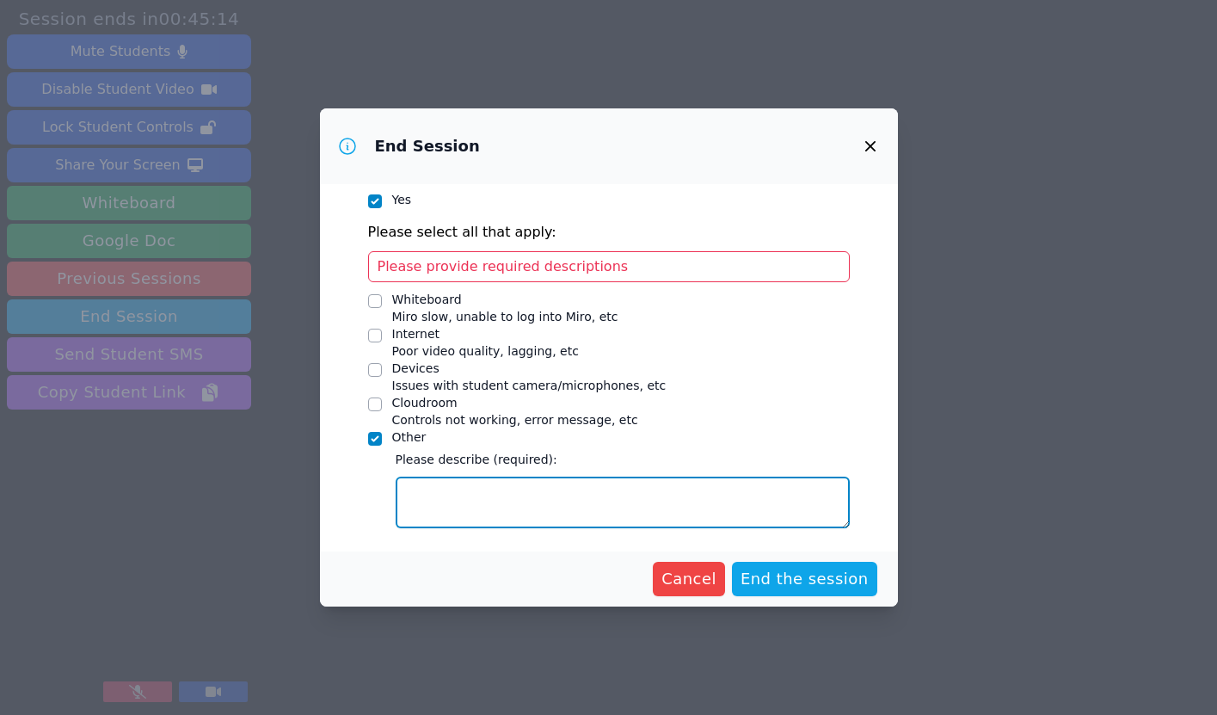
click at [423, 491] on textarea "Other" at bounding box center [623, 502] width 454 height 52
type textarea "L"
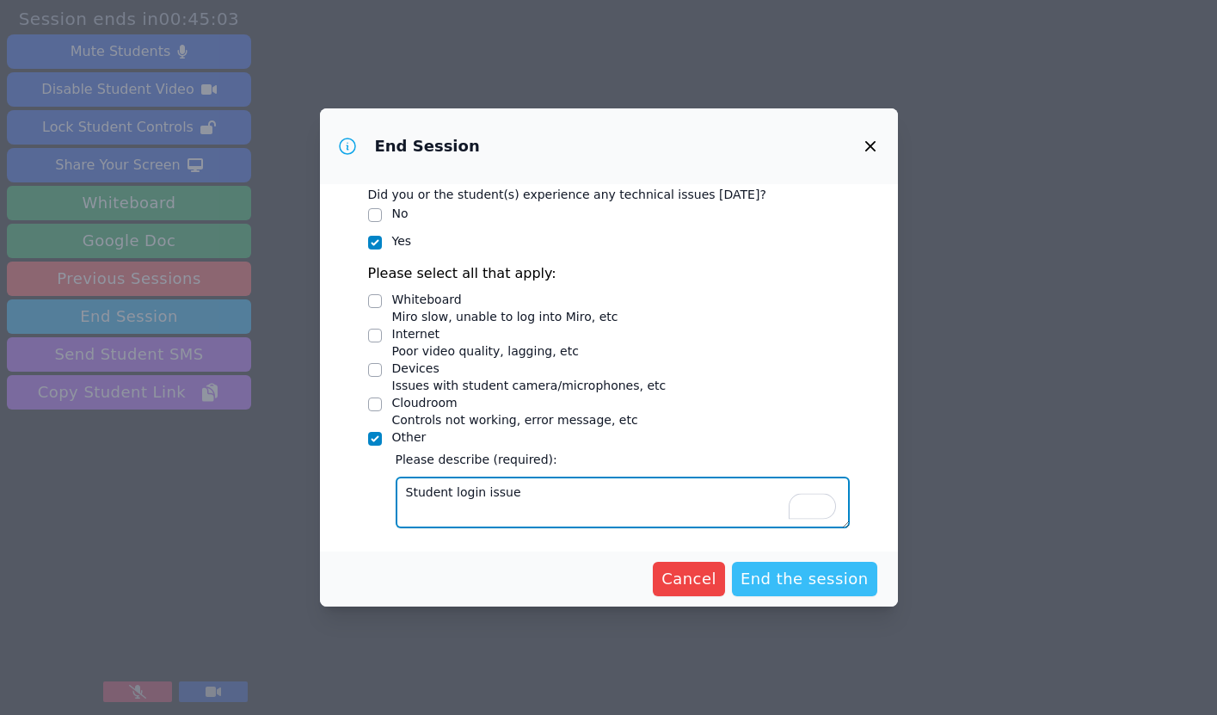
type textarea "Student login issue"
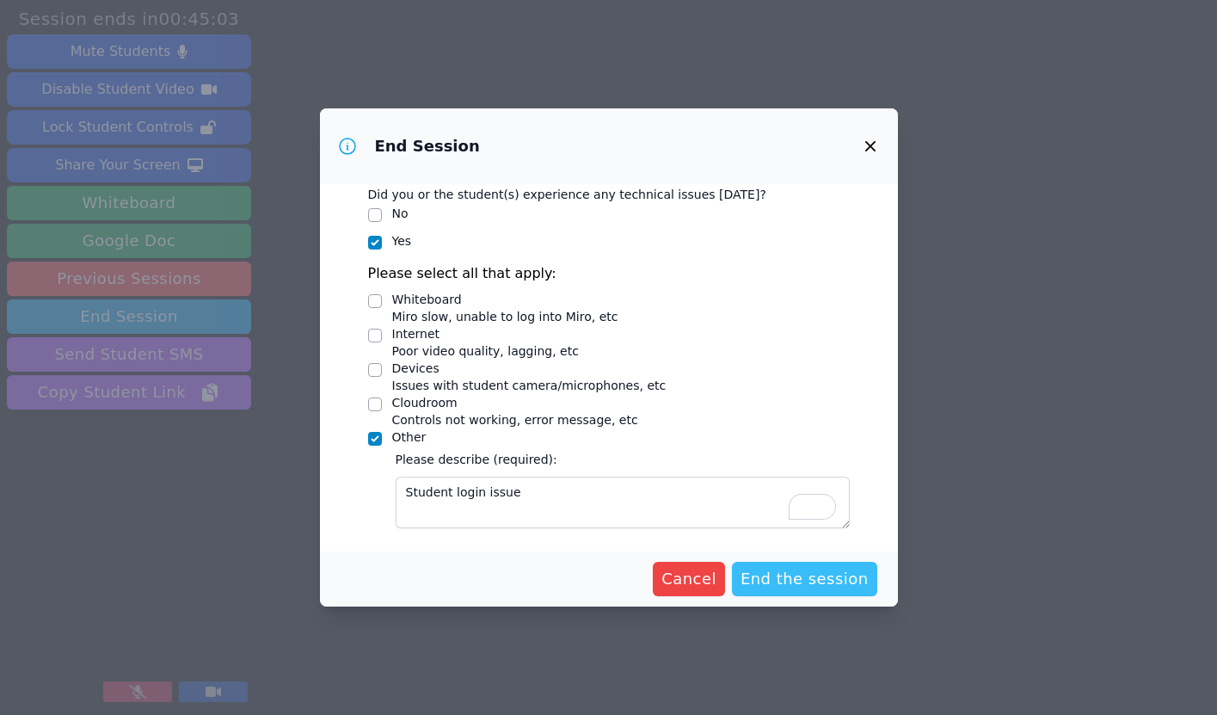
click at [807, 580] on span "End the session" at bounding box center [804, 579] width 128 height 24
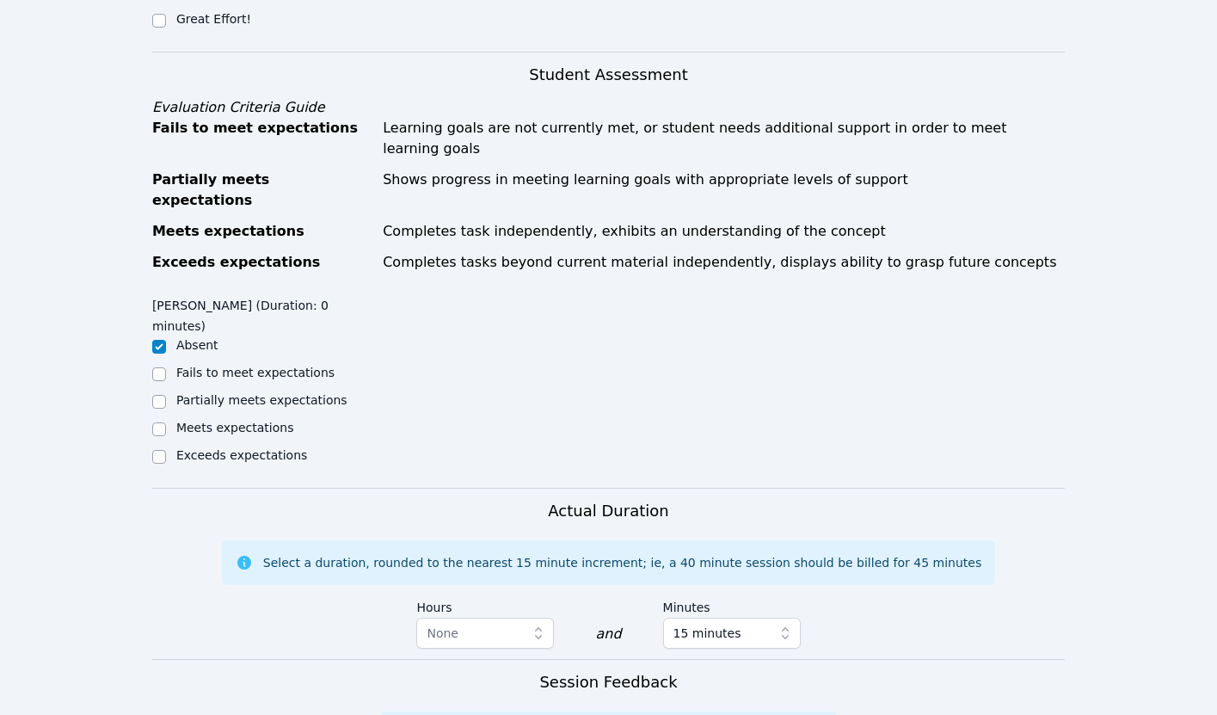
scroll to position [930, 0]
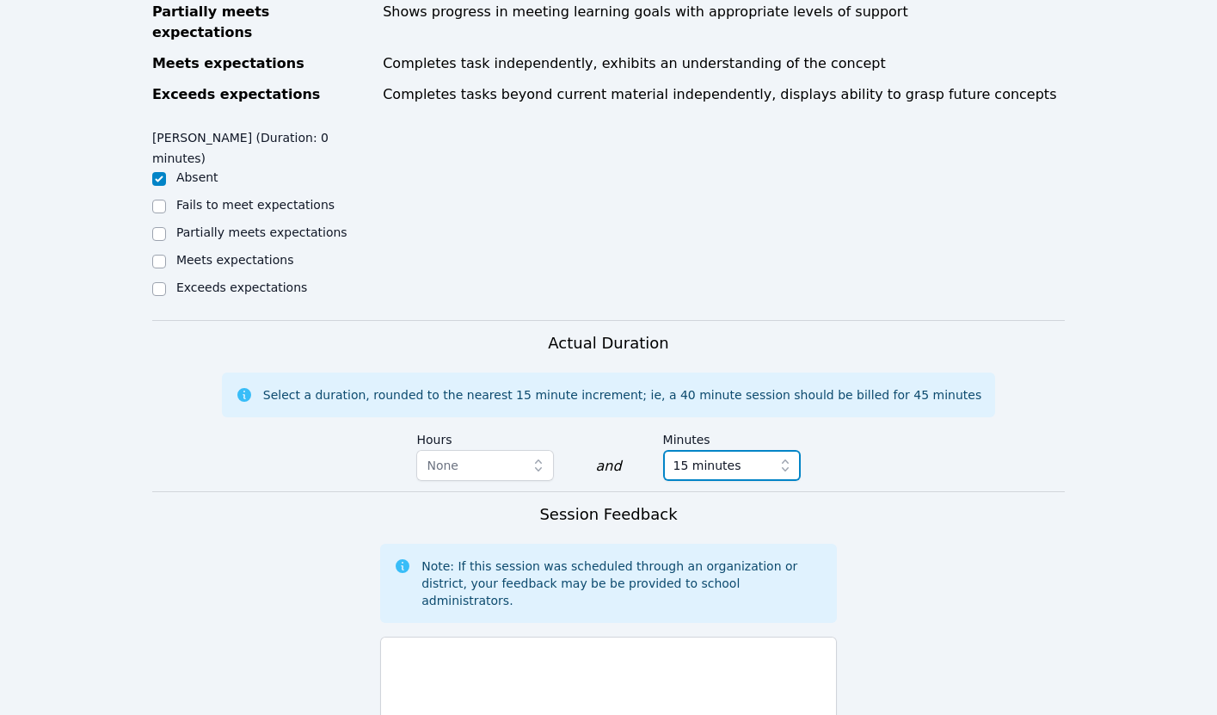
click at [708, 455] on span "15 minutes" at bounding box center [707, 465] width 68 height 21
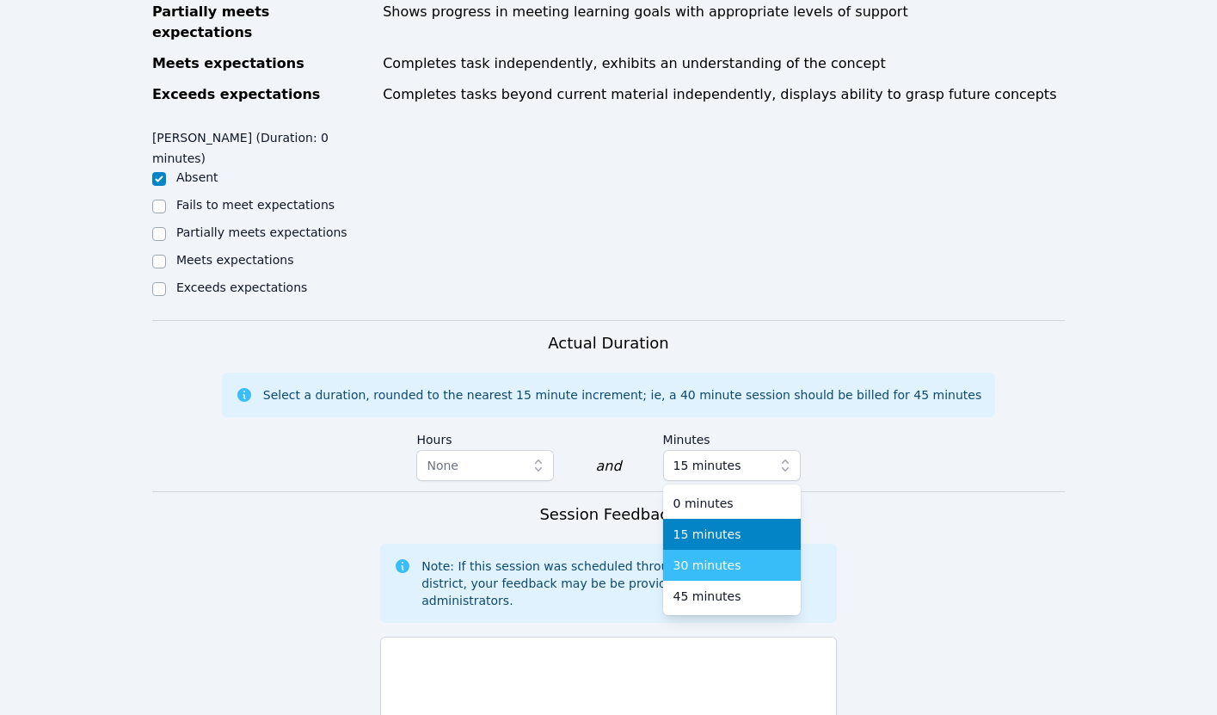
click at [711, 556] on span "30 minutes" at bounding box center [707, 564] width 68 height 17
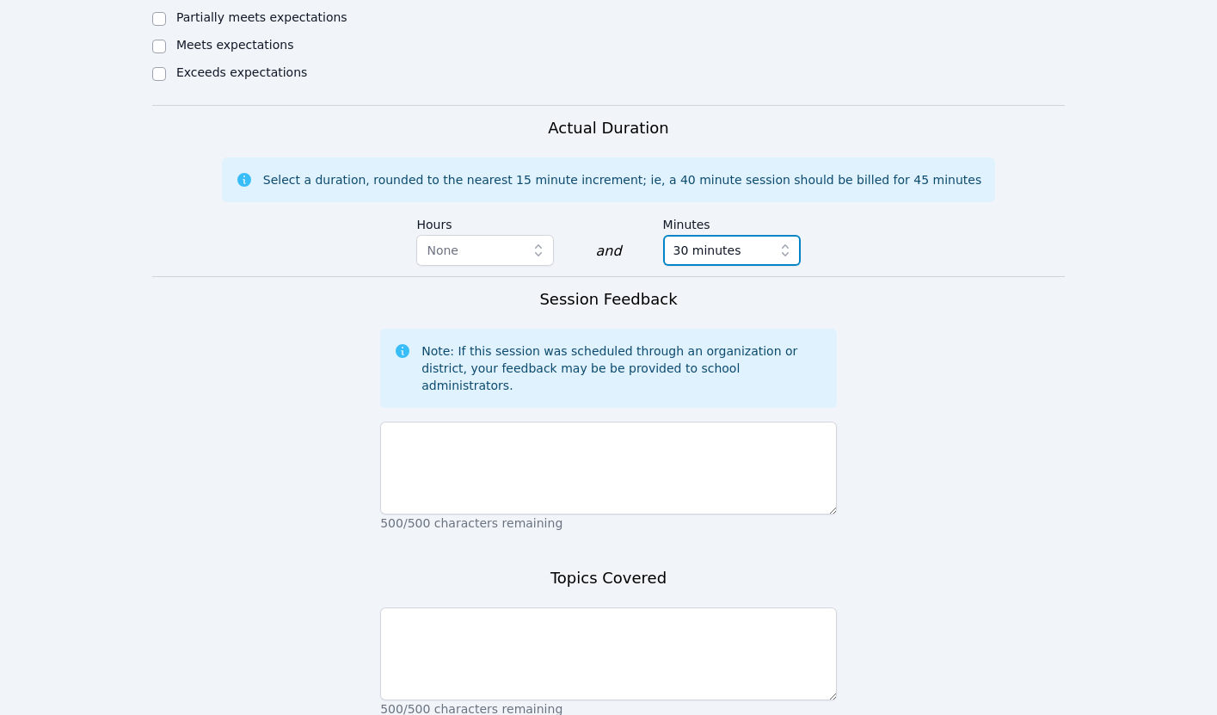
scroll to position [1170, 0]
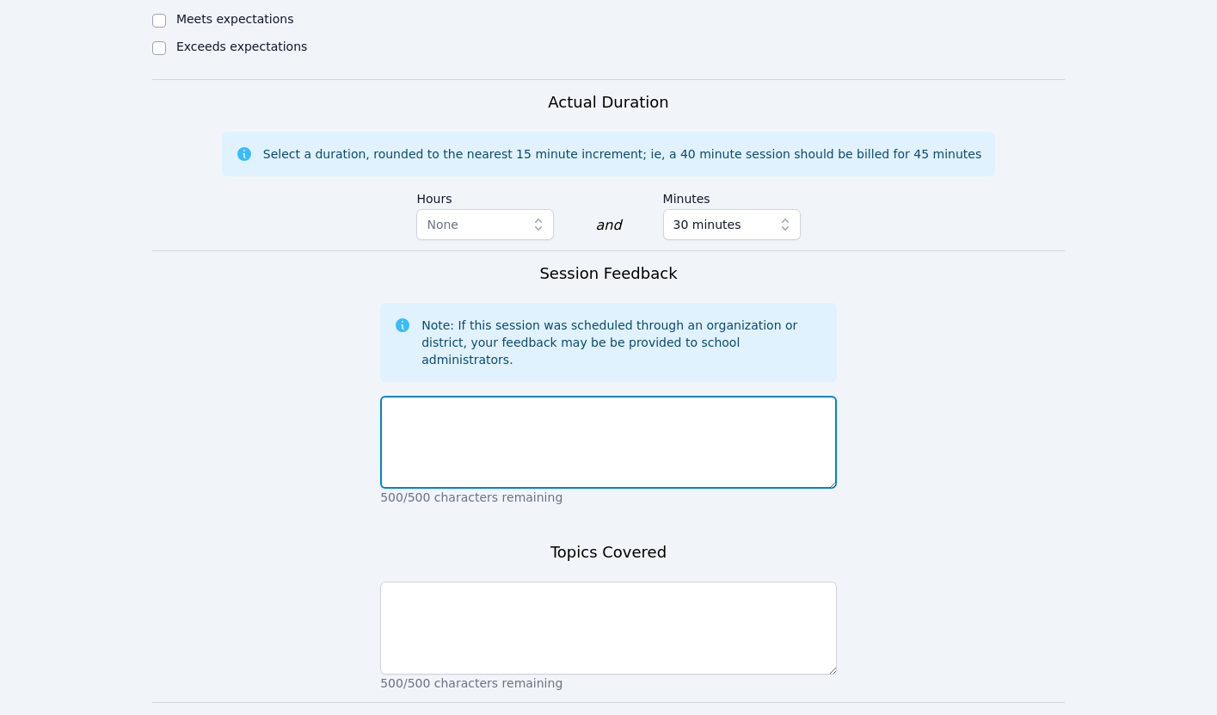
click at [479, 396] on textarea at bounding box center [608, 442] width 457 height 93
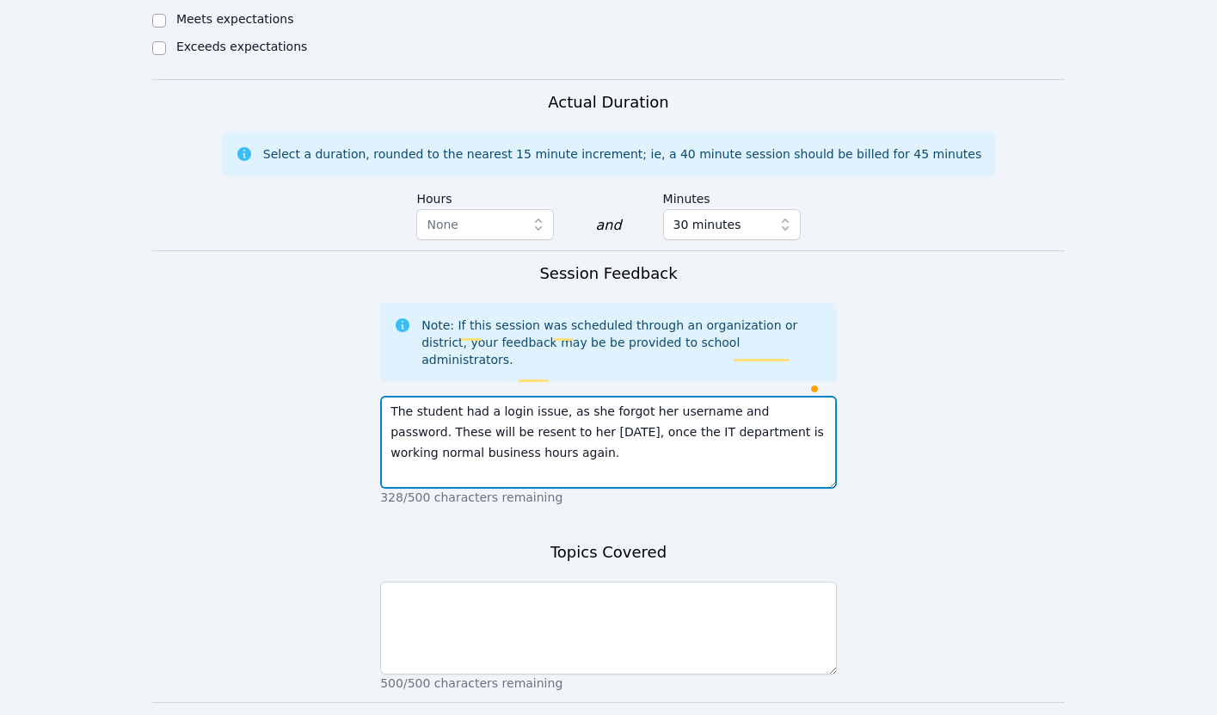
type textarea "The student had a login issue, as she forgot her username and password. These w…"
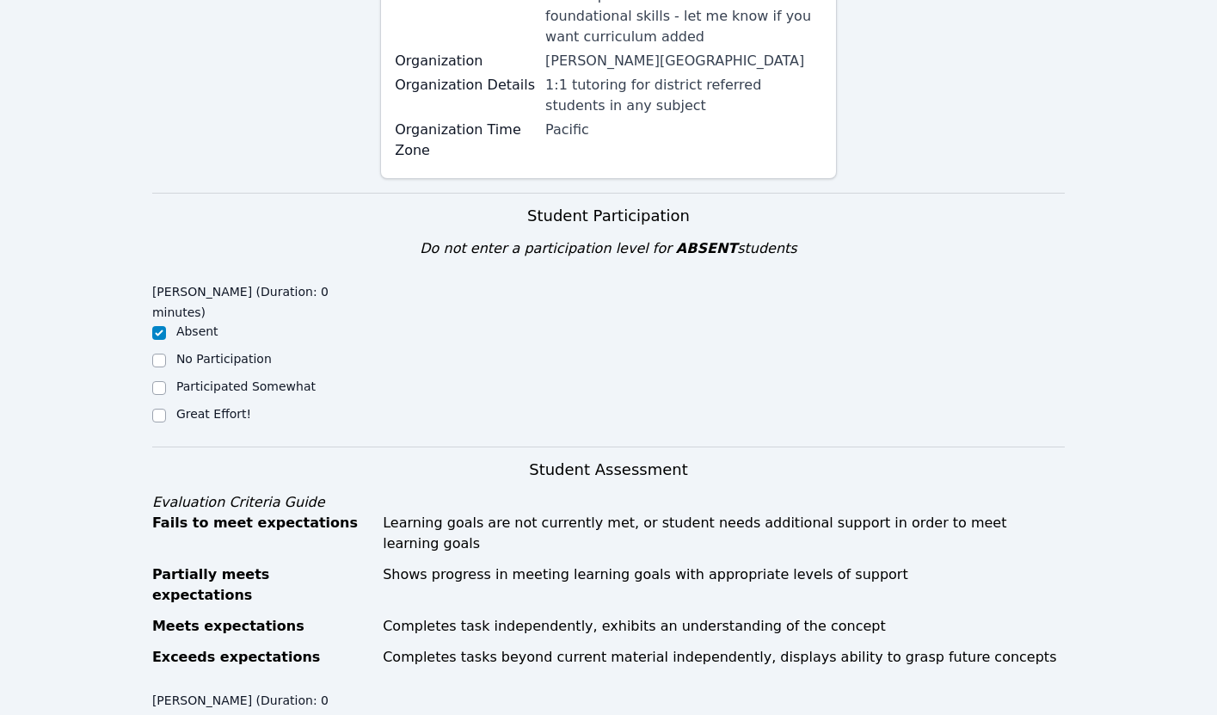
scroll to position [1210, 0]
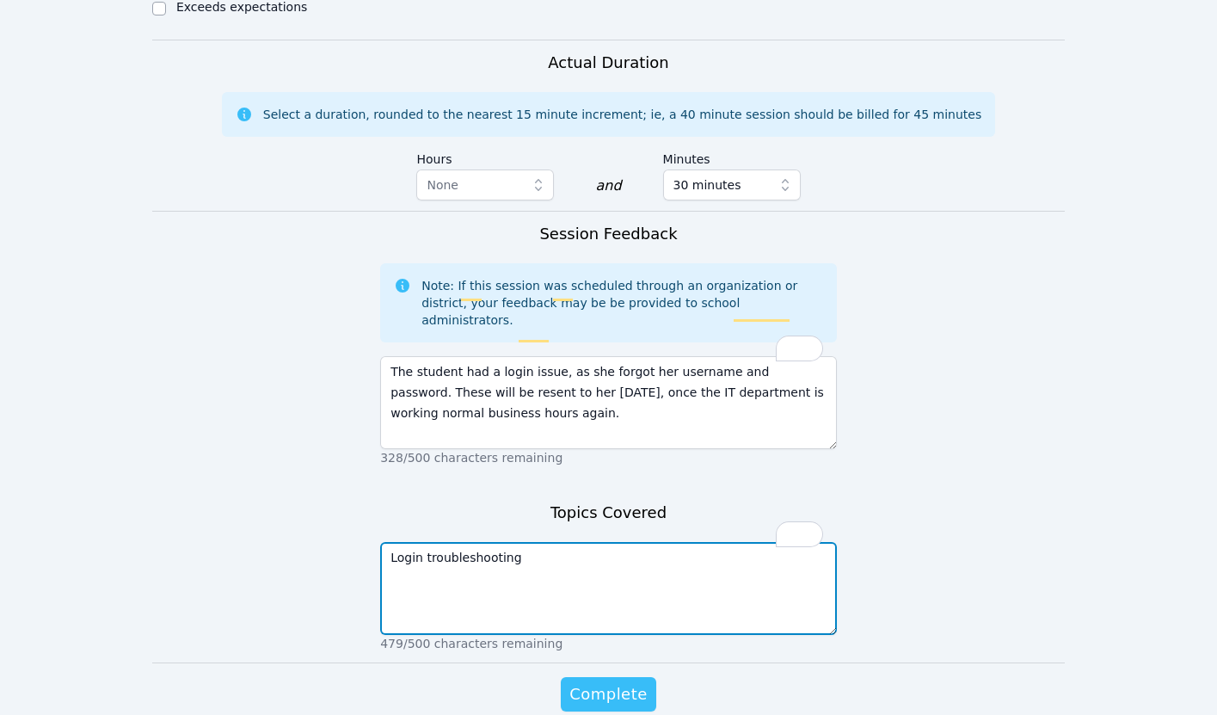
type textarea "Login troubleshooting"
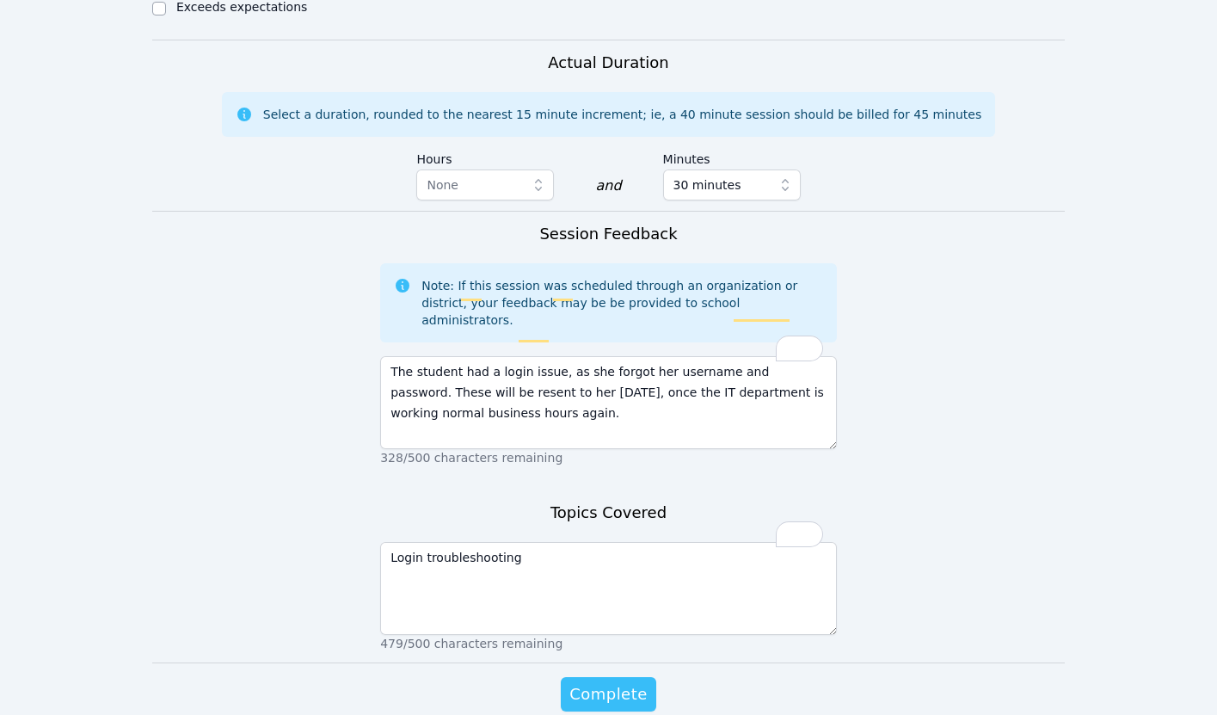
click at [608, 682] on span "Complete" at bounding box center [607, 694] width 77 height 24
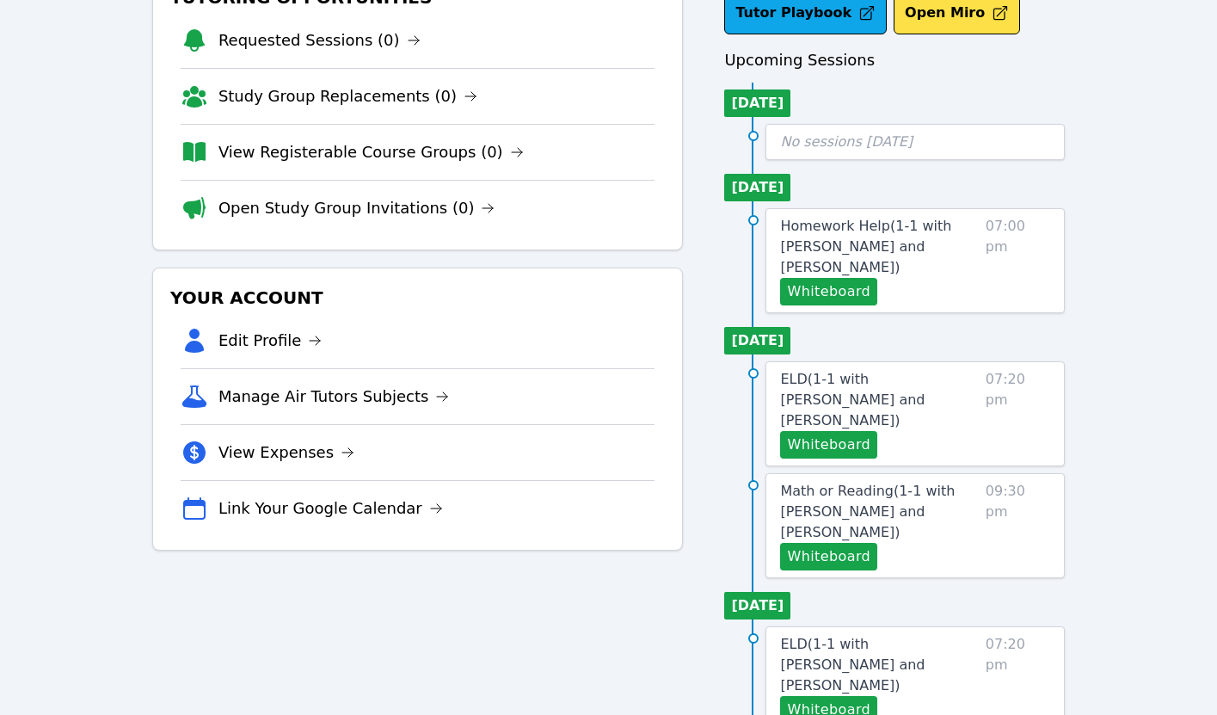
scroll to position [142, 0]
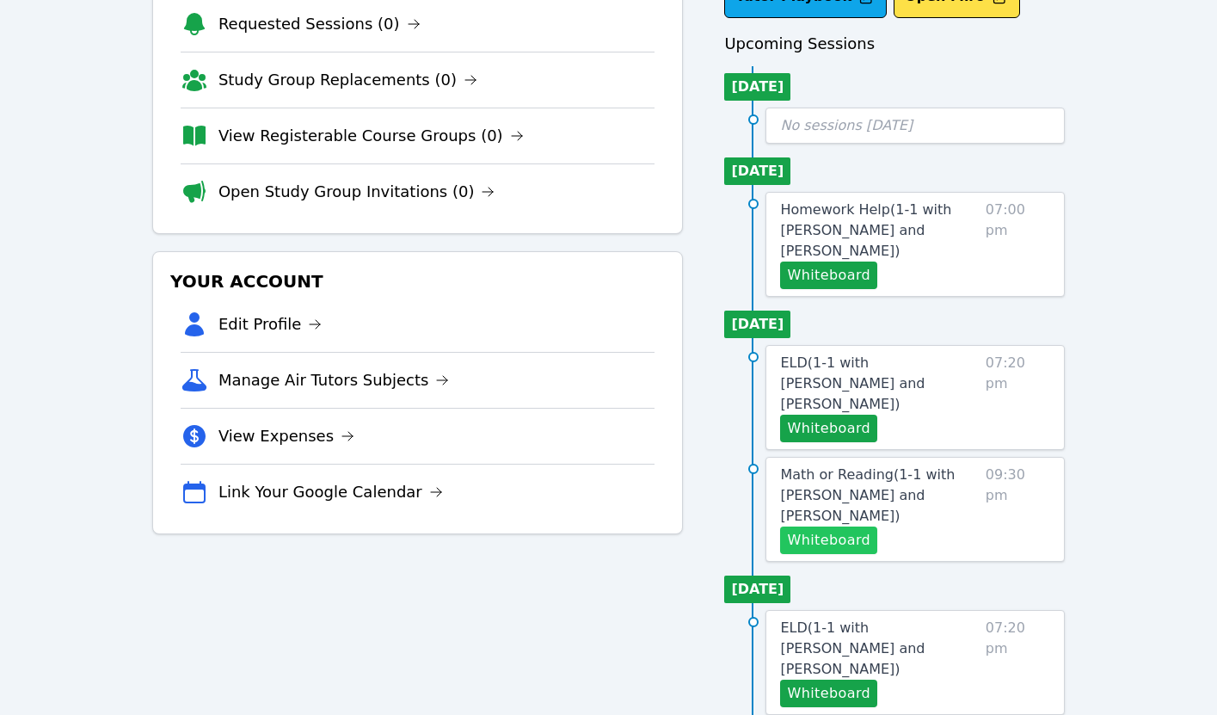
click at [838, 526] on button "Whiteboard" at bounding box center [828, 540] width 97 height 28
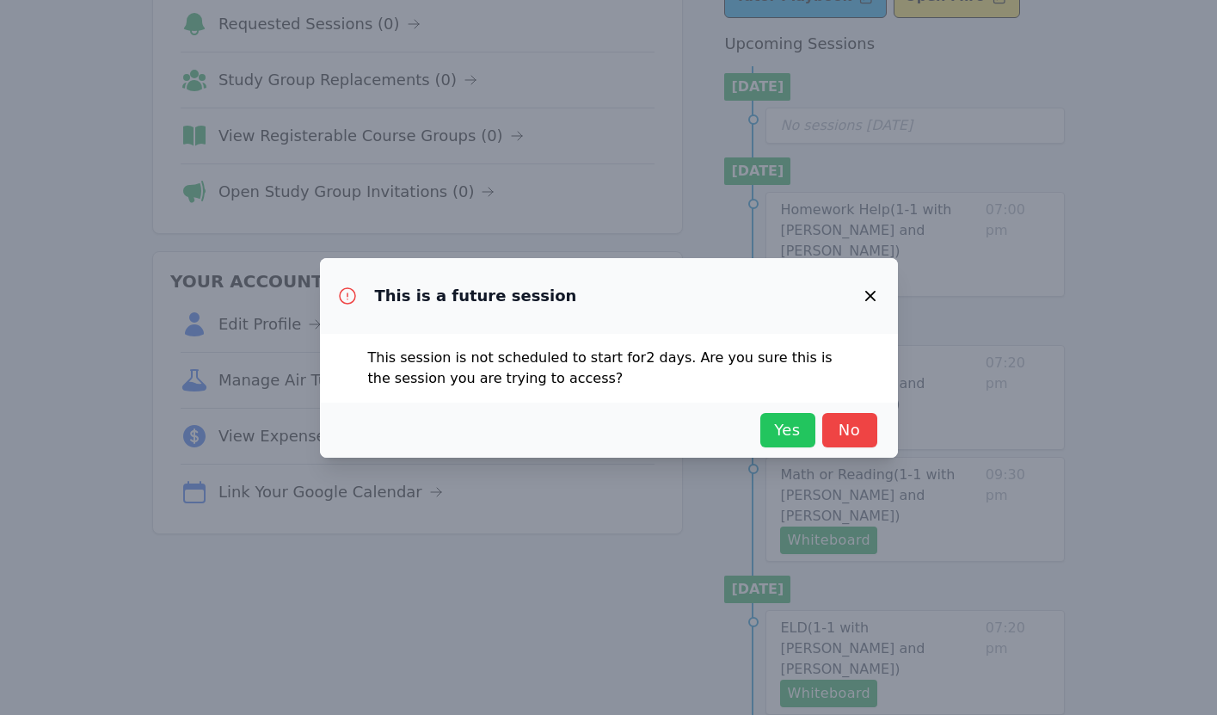
click at [771, 415] on button "Yes" at bounding box center [787, 430] width 55 height 34
